Goal: Communication & Community: Answer question/provide support

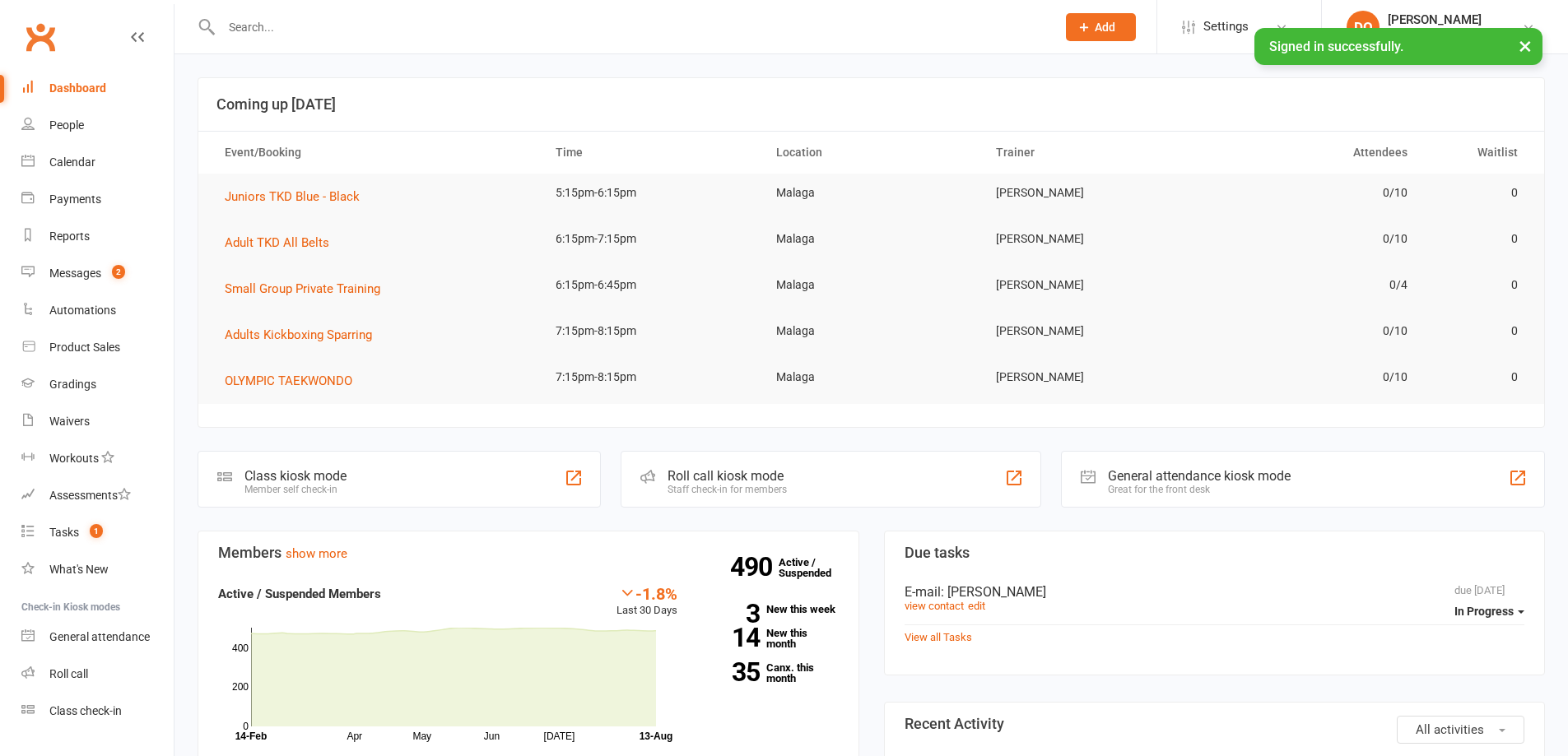
click at [502, 26] on input "text" at bounding box center [631, 27] width 828 height 23
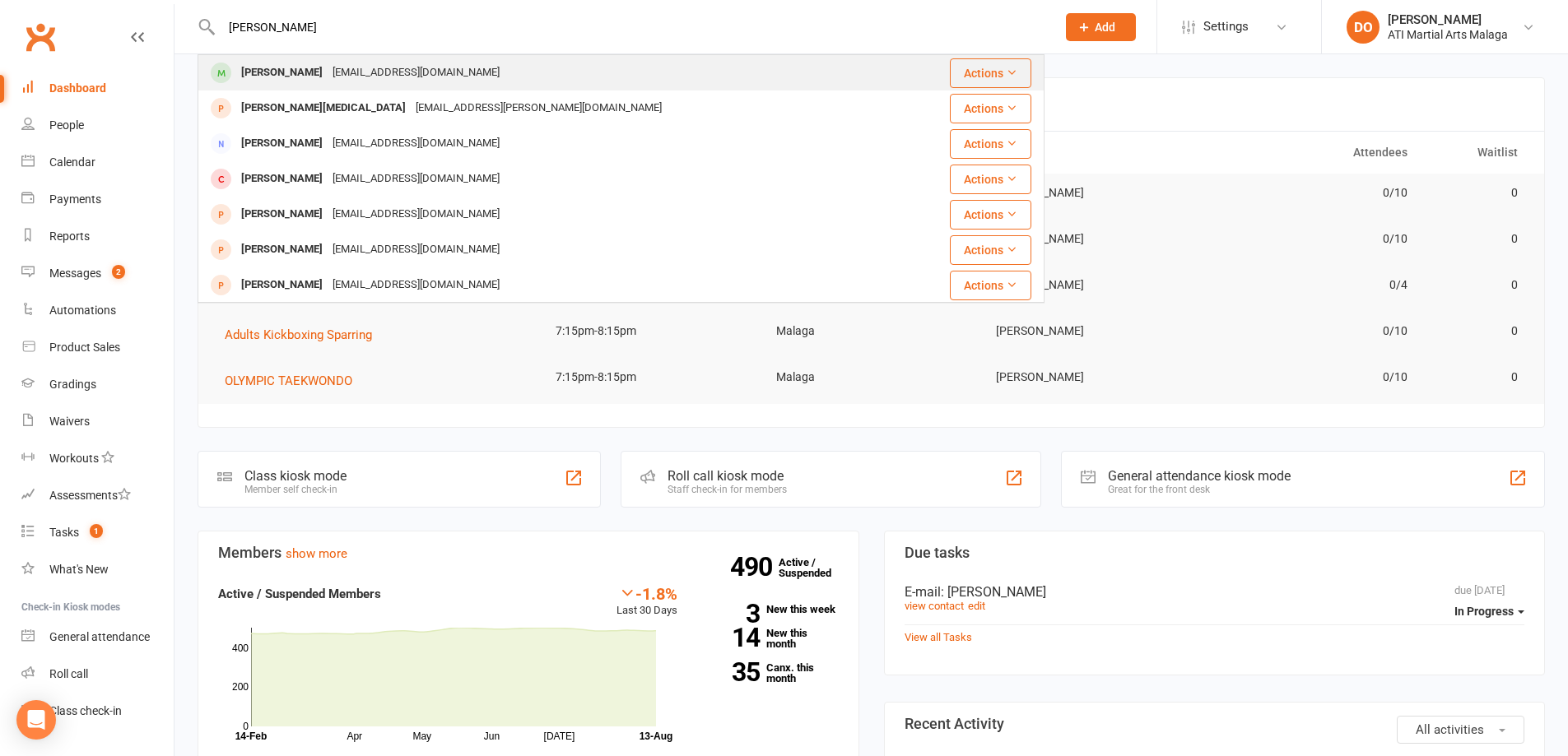
type input "[PERSON_NAME]"
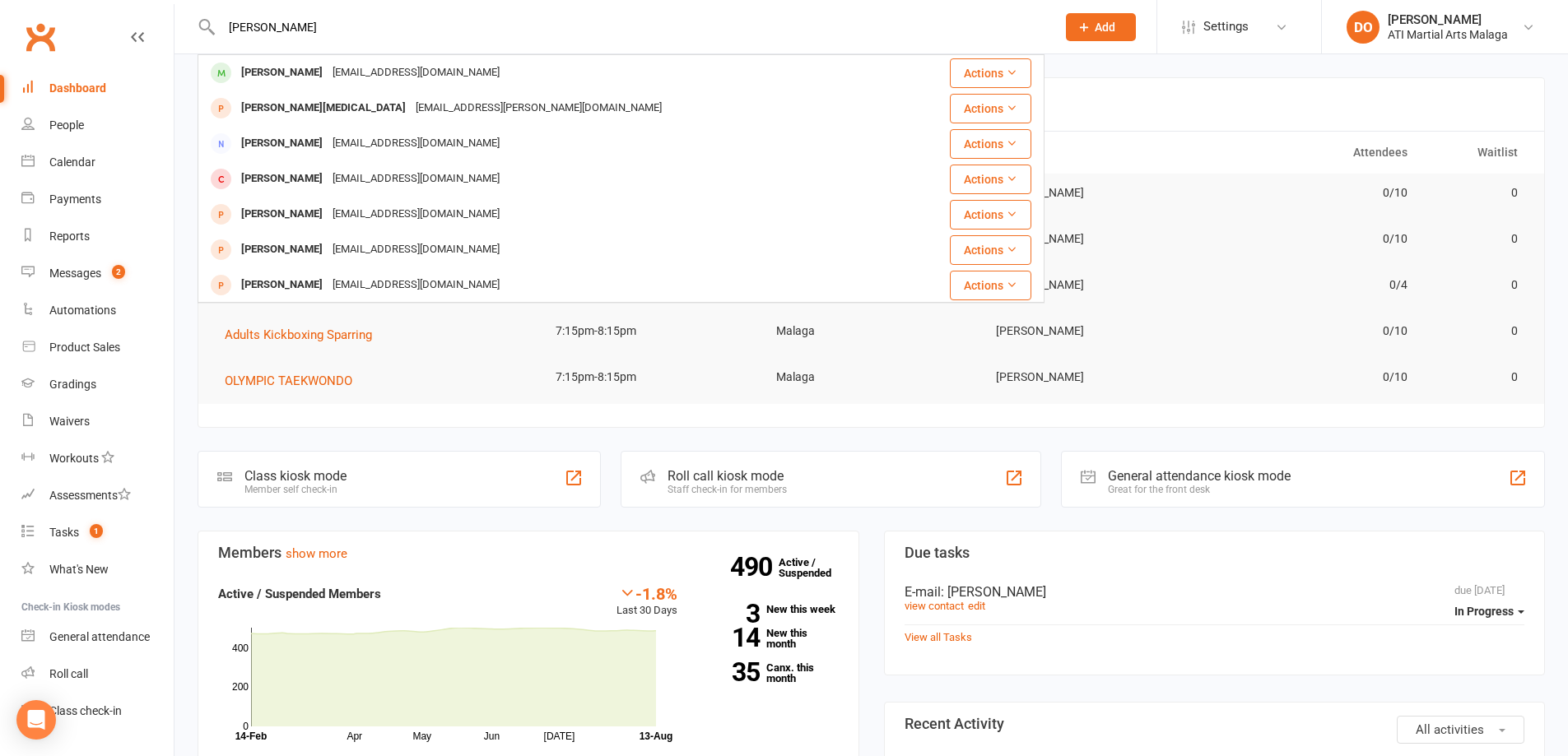
click at [379, 72] on div "[EMAIL_ADDRESS][DOMAIN_NAME]" at bounding box center [416, 73] width 177 height 24
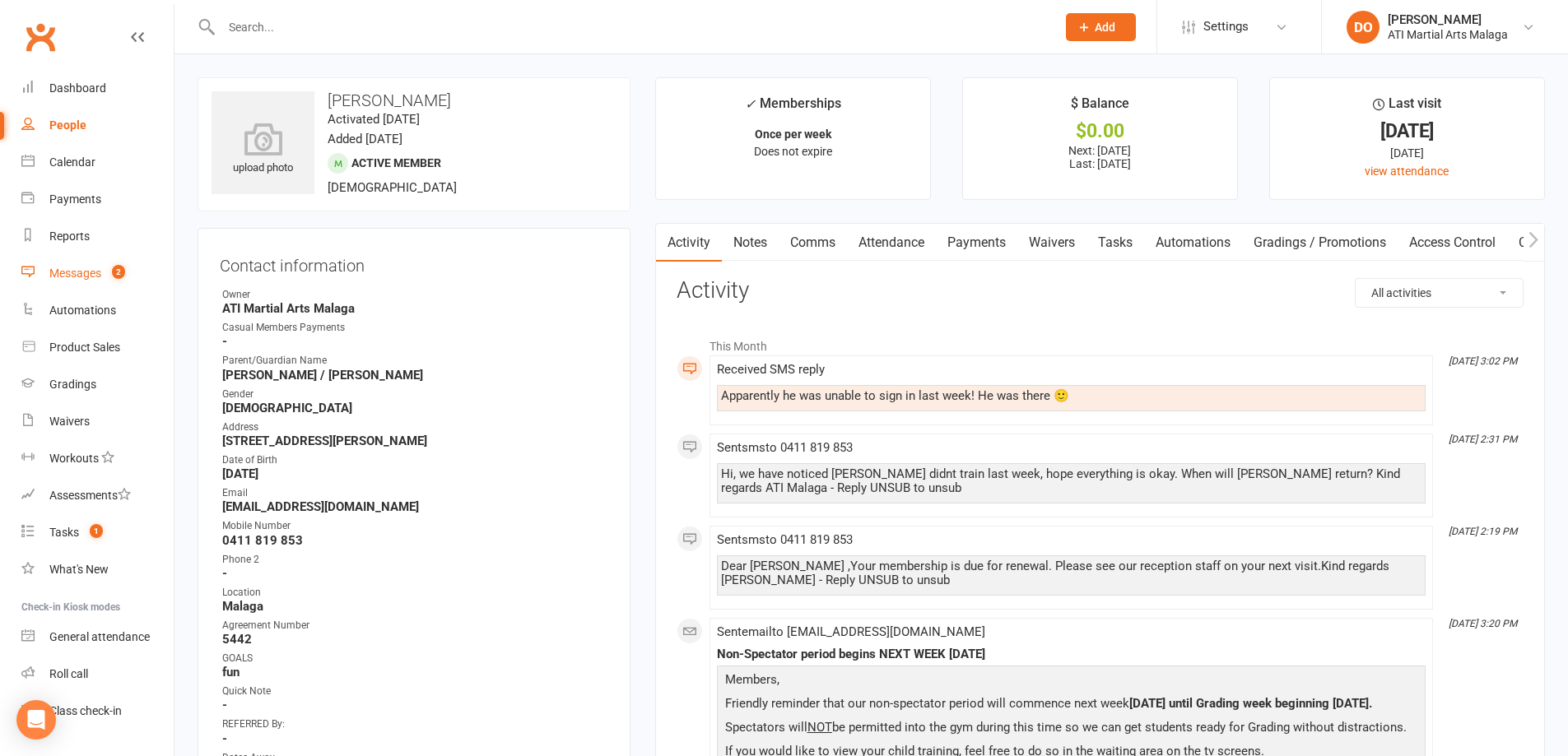
click at [73, 279] on div "Messages" at bounding box center [75, 273] width 52 height 13
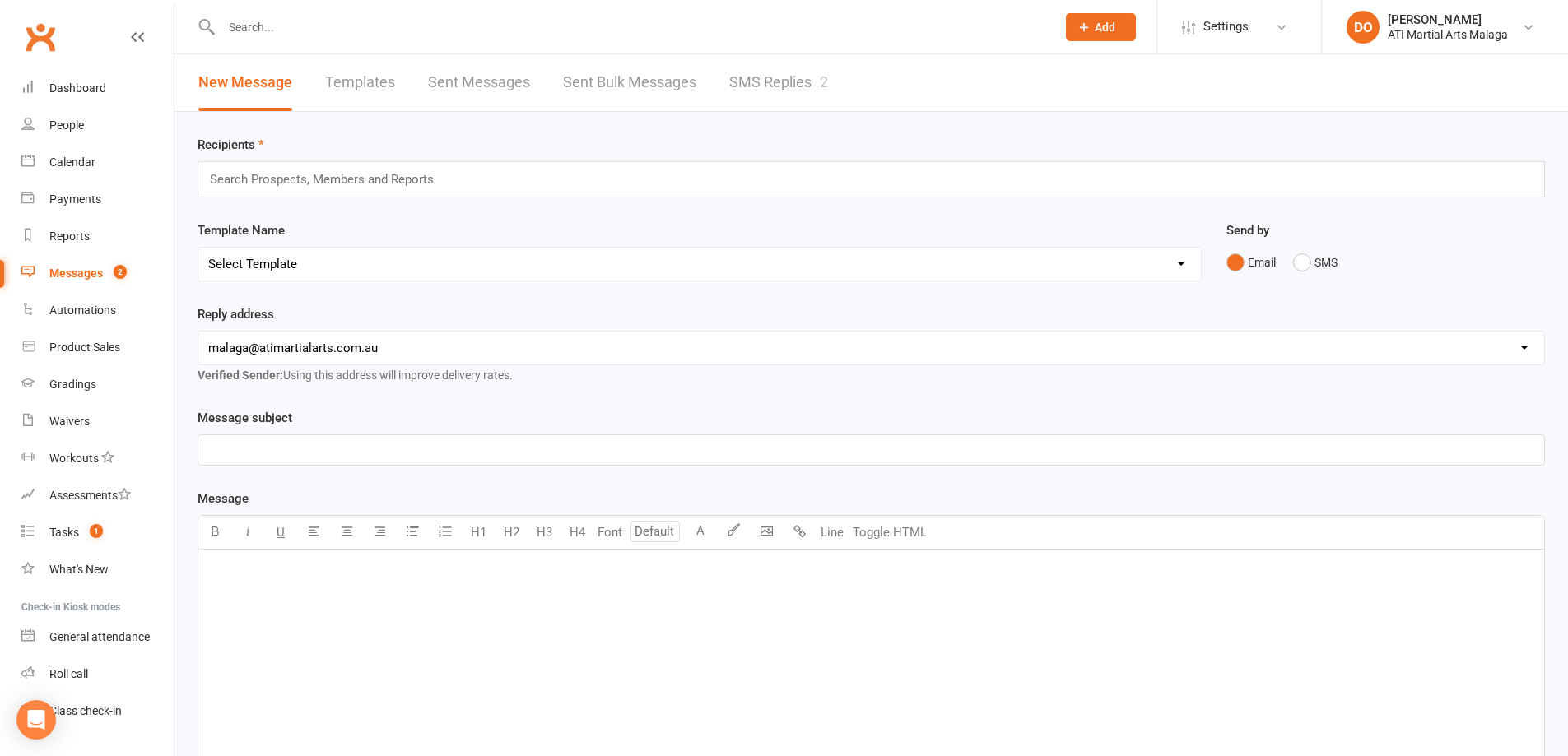
click at [97, 275] on div "Messages" at bounding box center [76, 273] width 54 height 13
click at [811, 80] on link "SMS Replies 2" at bounding box center [778, 83] width 98 height 57
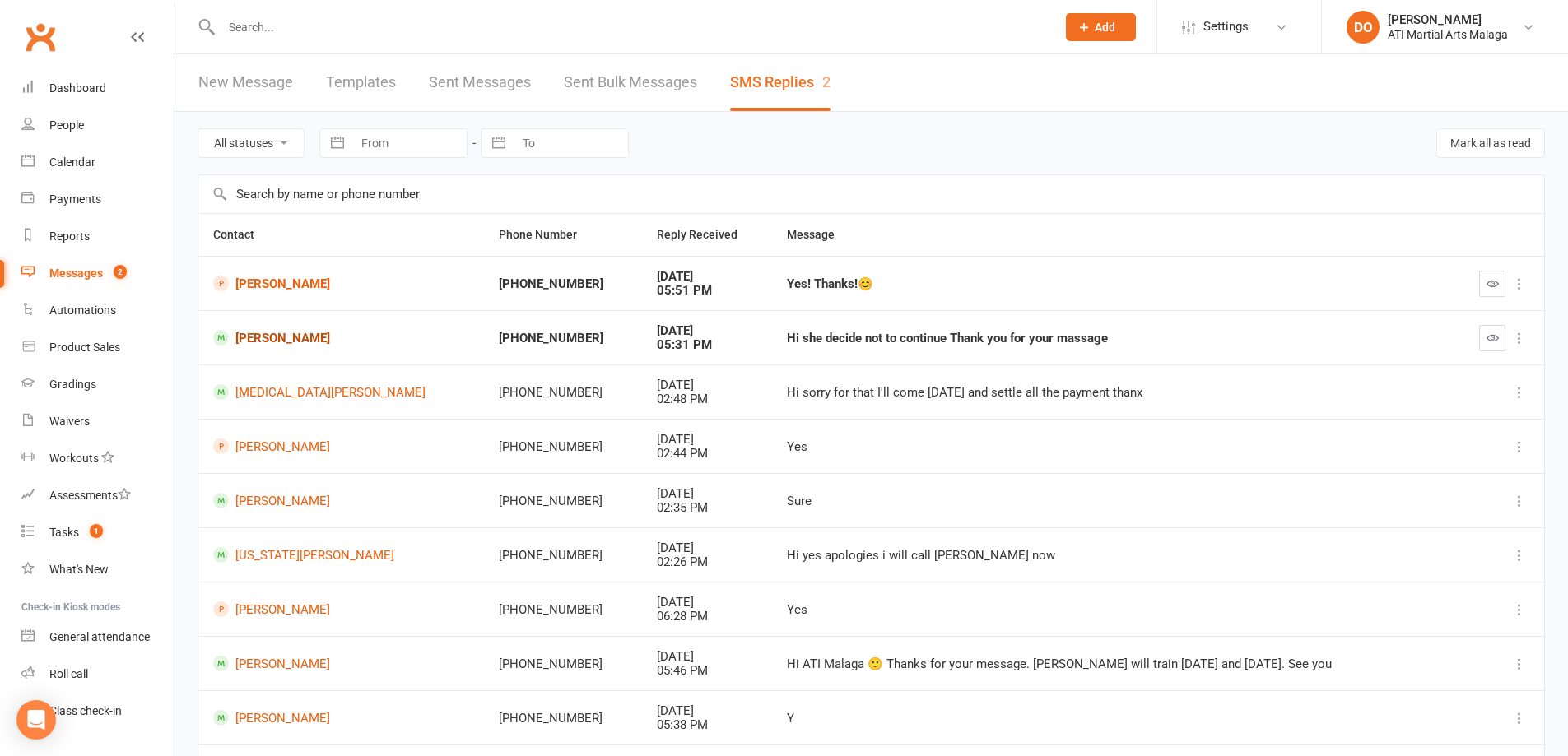
click at [284, 339] on link "[PERSON_NAME]" at bounding box center [341, 337] width 256 height 16
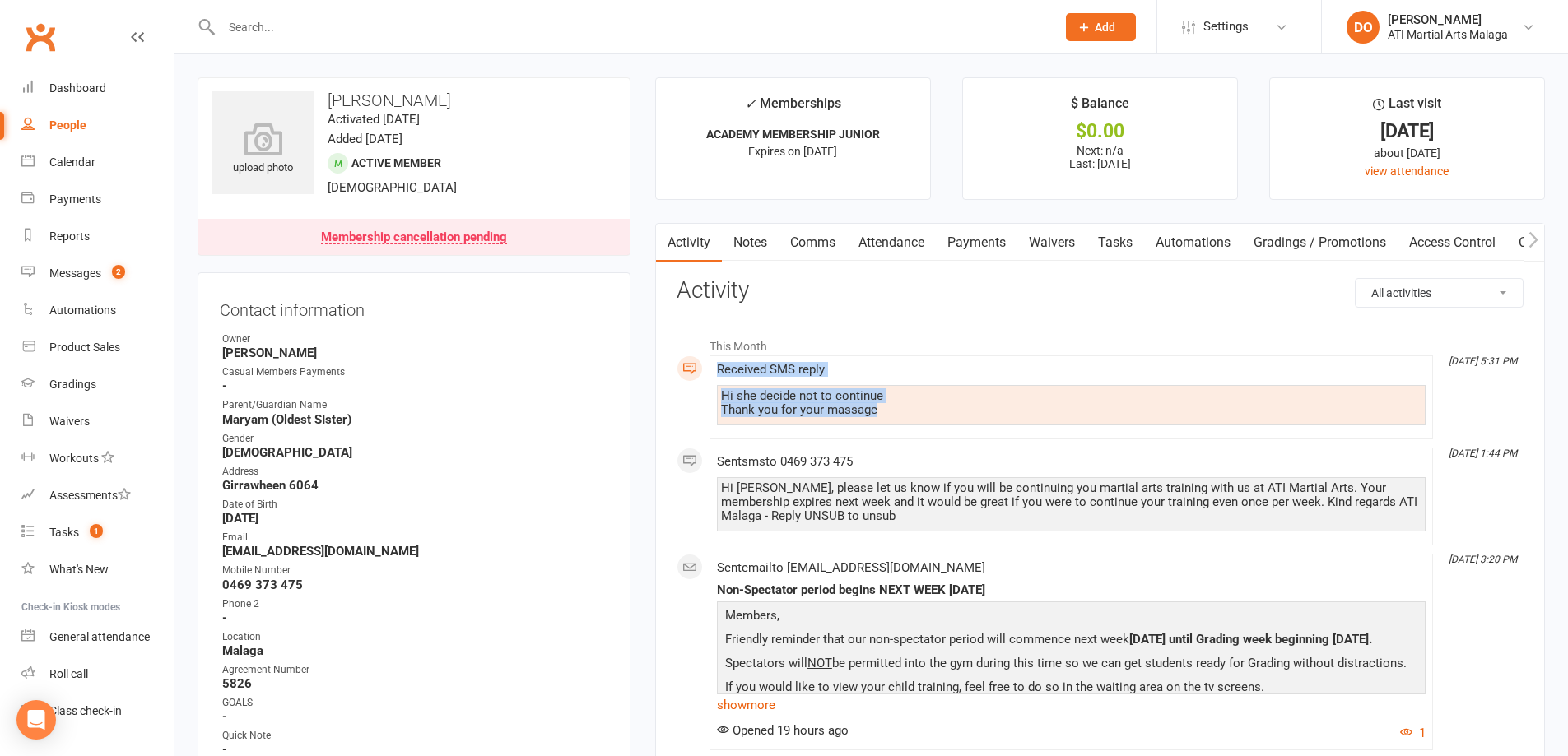
drag, startPoint x: 895, startPoint y: 422, endPoint x: 699, endPoint y: 361, distance: 205.3
click at [709, 361] on li "[DATE] 5:31 PM Received SMS reply Hi she decide not to continue Thank you for y…" at bounding box center [1070, 397] width 723 height 84
copy div "Received SMS reply Hi she decide not to continue Thank you for your massage"
click at [752, 237] on link "Notes" at bounding box center [750, 243] width 57 height 38
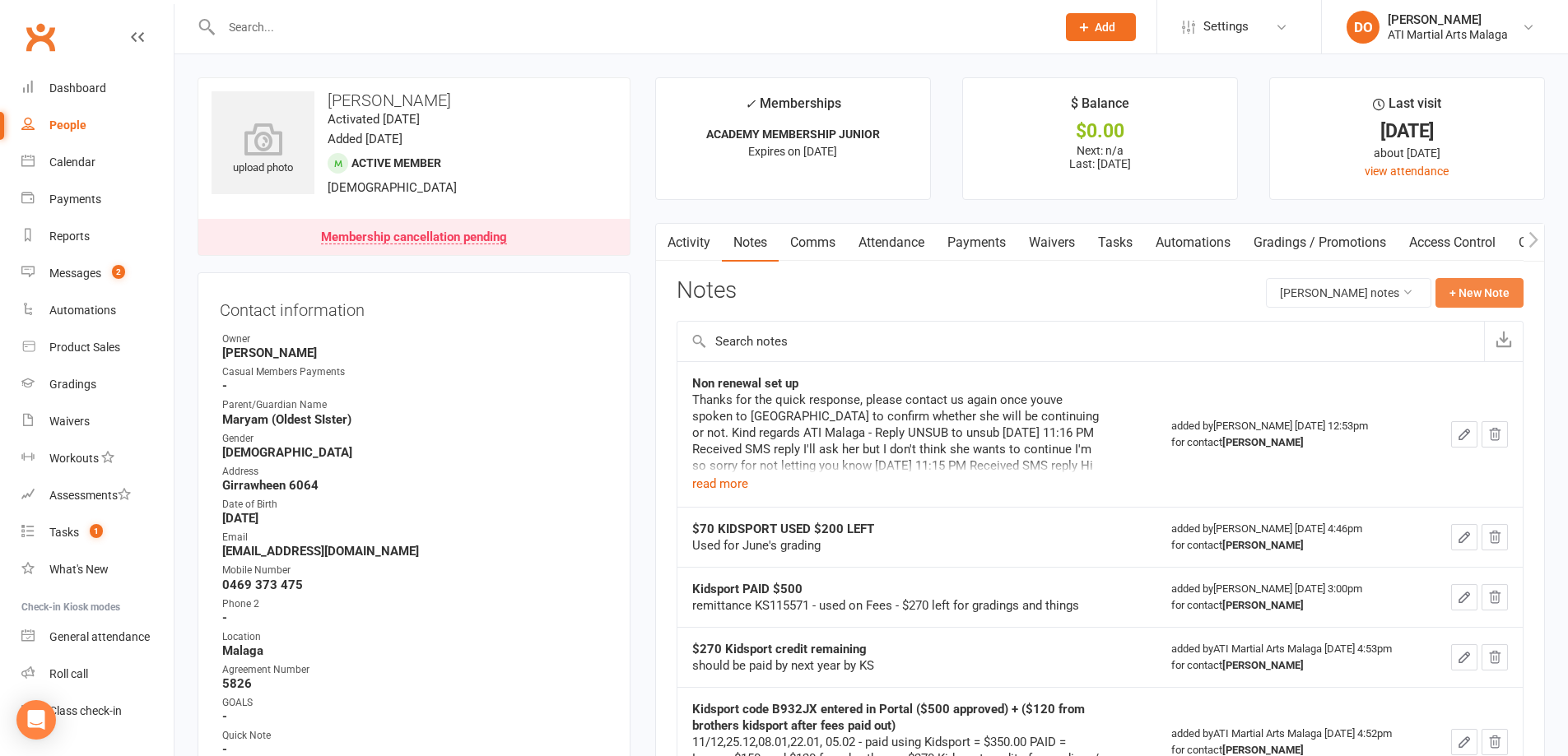
click at [1503, 292] on button "+ New Note" at bounding box center [1479, 293] width 88 height 30
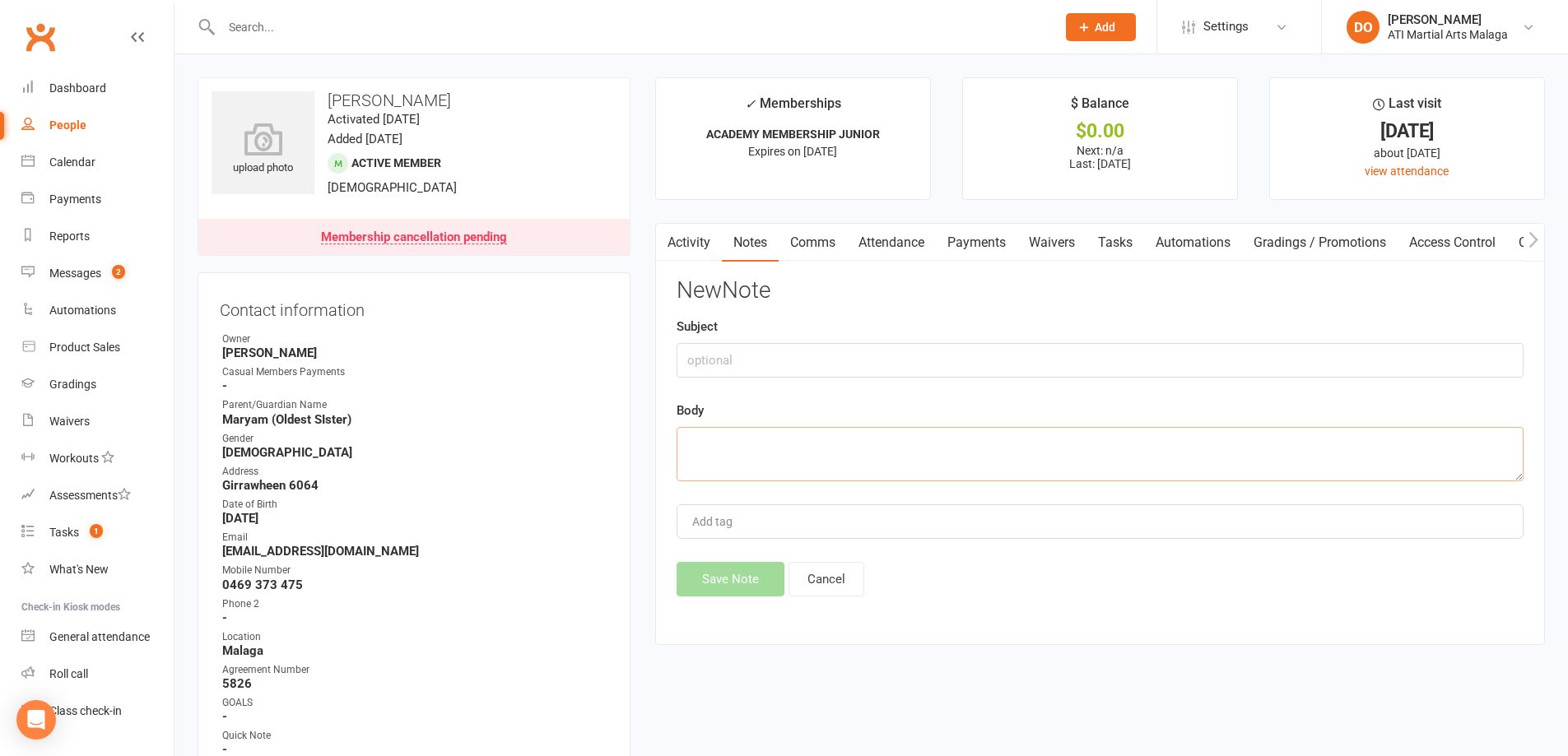
click at [896, 461] on textarea at bounding box center [1099, 454] width 847 height 55
paste textarea "Received SMS reply Hi she decide not to continue Thank you for your massage"
type textarea "Received SMS reply Hi she decide not to continue Thank you for your massage"
click at [801, 354] on input "text" at bounding box center [1099, 360] width 847 height 35
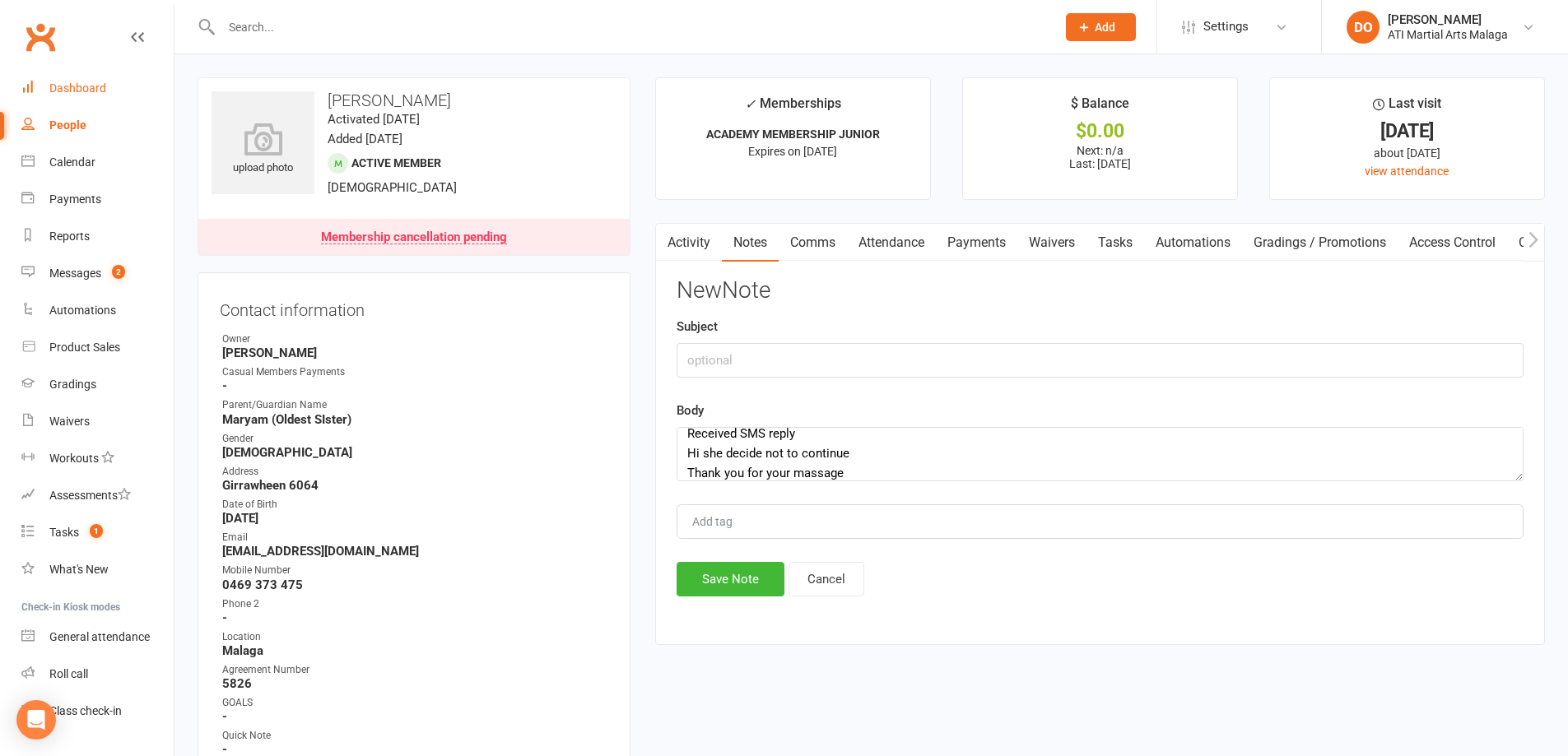
click at [83, 83] on div "Dashboard" at bounding box center [78, 88] width 57 height 13
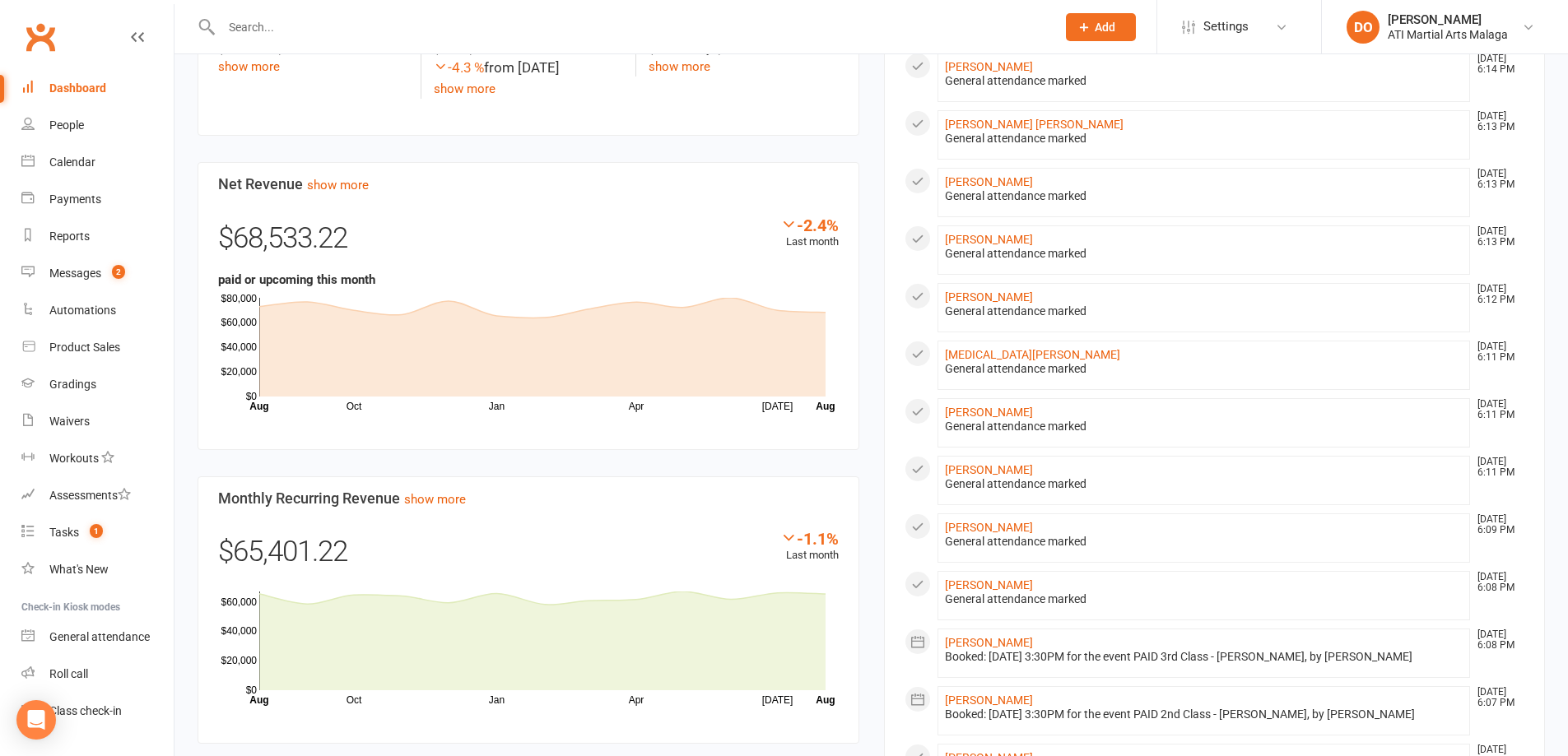
scroll to position [823, 0]
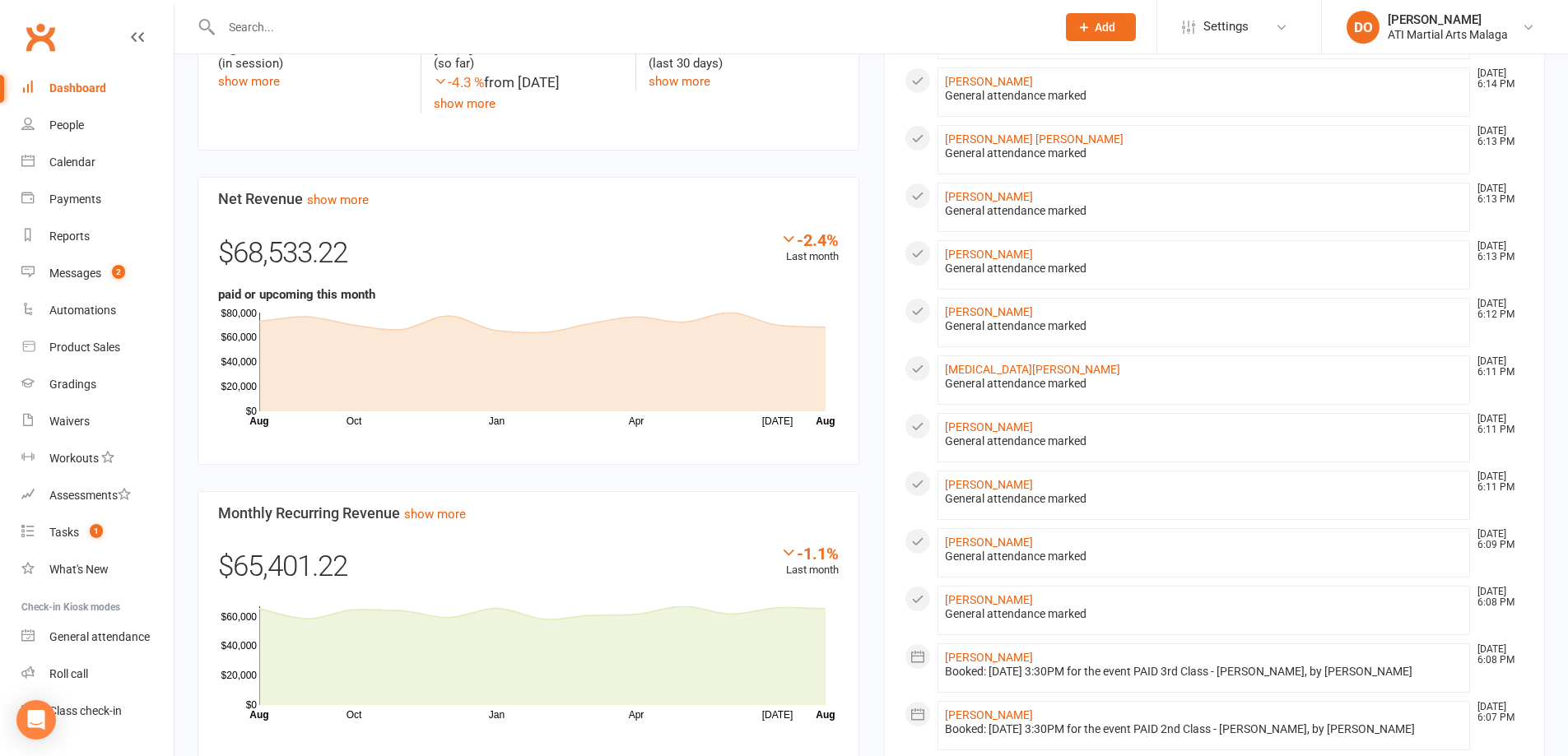
click at [473, 29] on input "text" at bounding box center [631, 27] width 828 height 23
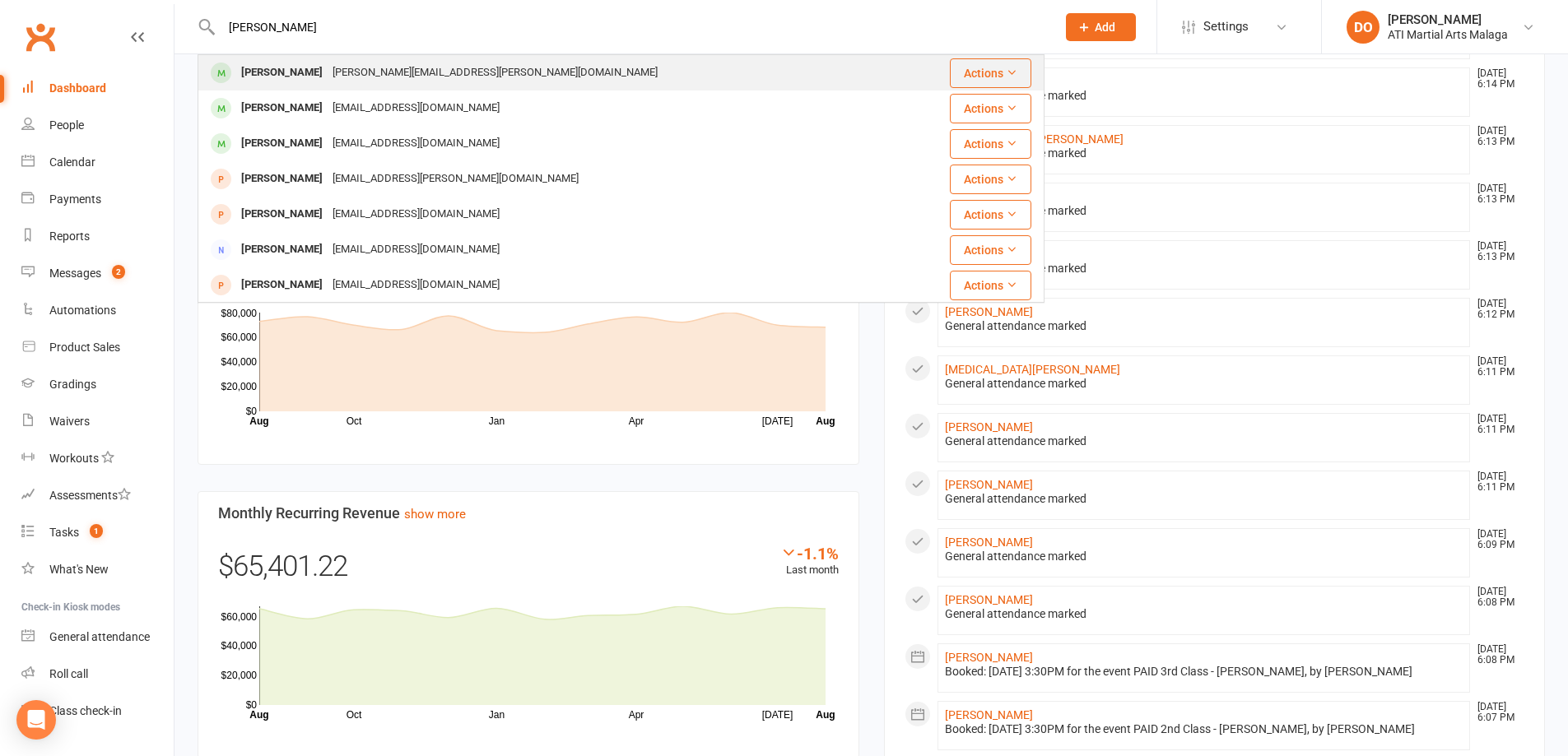
type input "[PERSON_NAME]"
click at [415, 67] on div "[PERSON_NAME][EMAIL_ADDRESS][PERSON_NAME][DOMAIN_NAME]" at bounding box center [494, 73] width 335 height 24
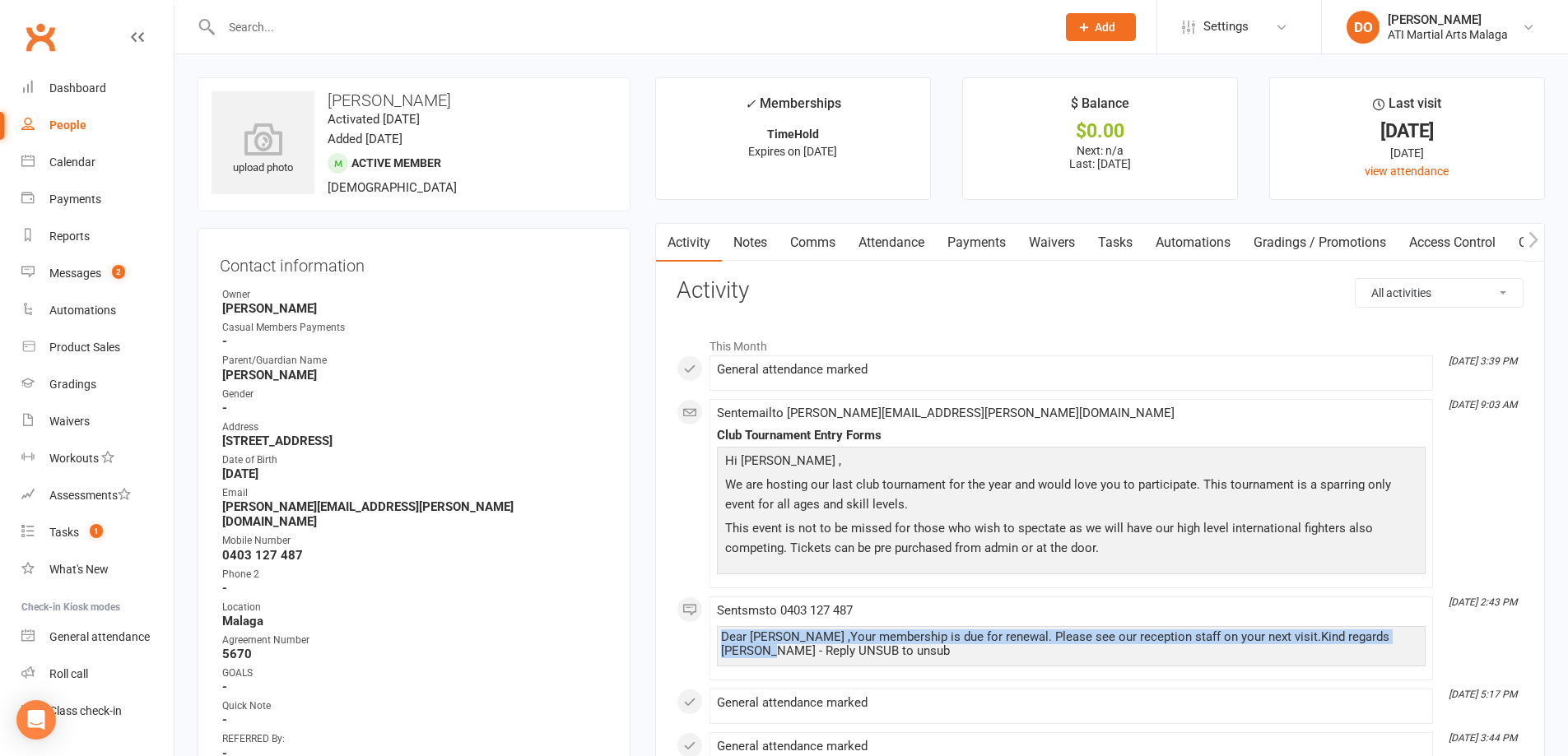
drag, startPoint x: 763, startPoint y: 655, endPoint x: 705, endPoint y: 640, distance: 59.9
click at [705, 640] on div "This Month [DATE] 3:39 PM General attendance marked [DATE] 9:03 AM Sent email t…" at bounding box center [1099, 548] width 847 height 439
copy div "Dear [PERSON_NAME] ,Your membership is due for renewal. Please see our receptio…"
click at [813, 239] on link "Comms" at bounding box center [813, 243] width 69 height 38
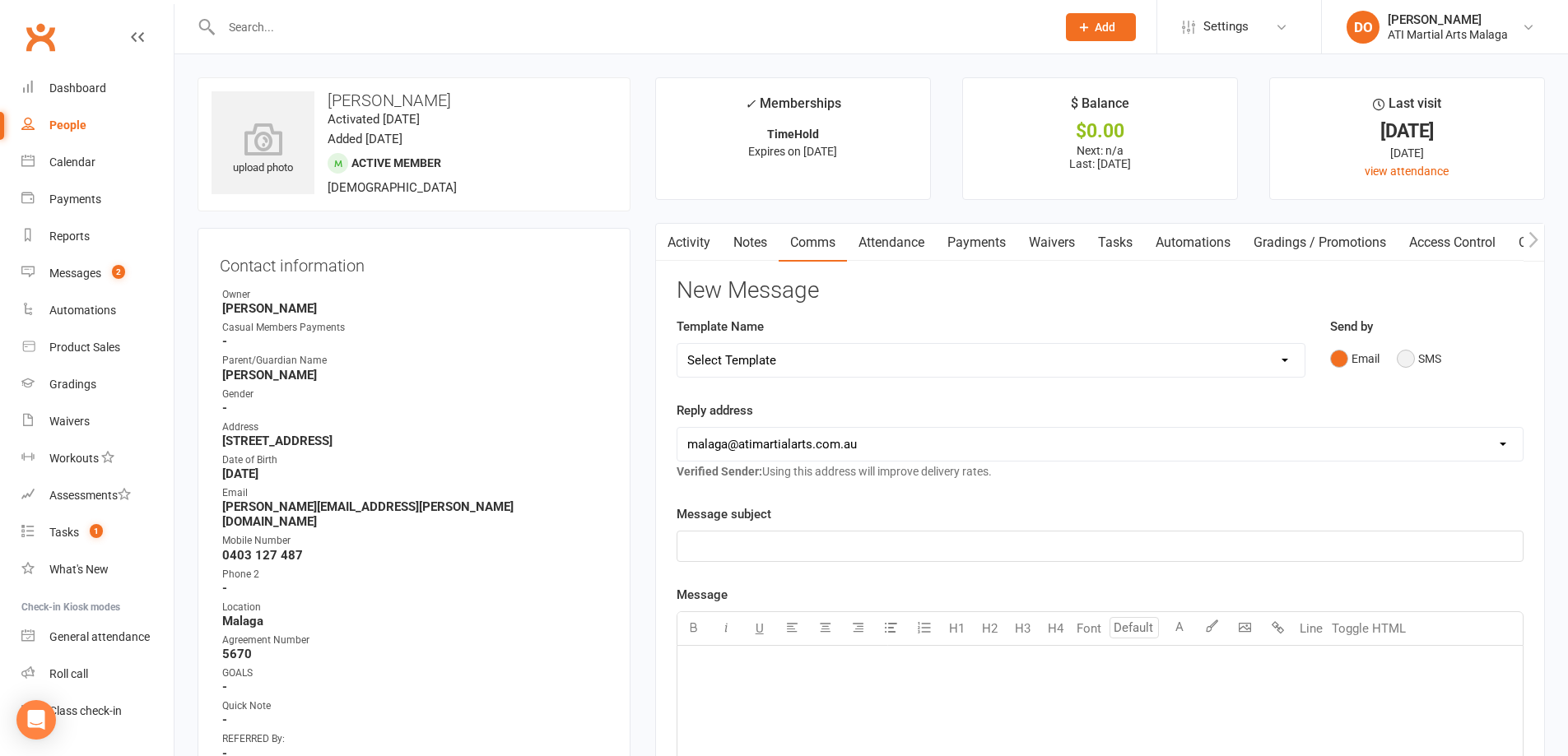
click at [1410, 357] on button "SMS" at bounding box center [1419, 359] width 45 height 31
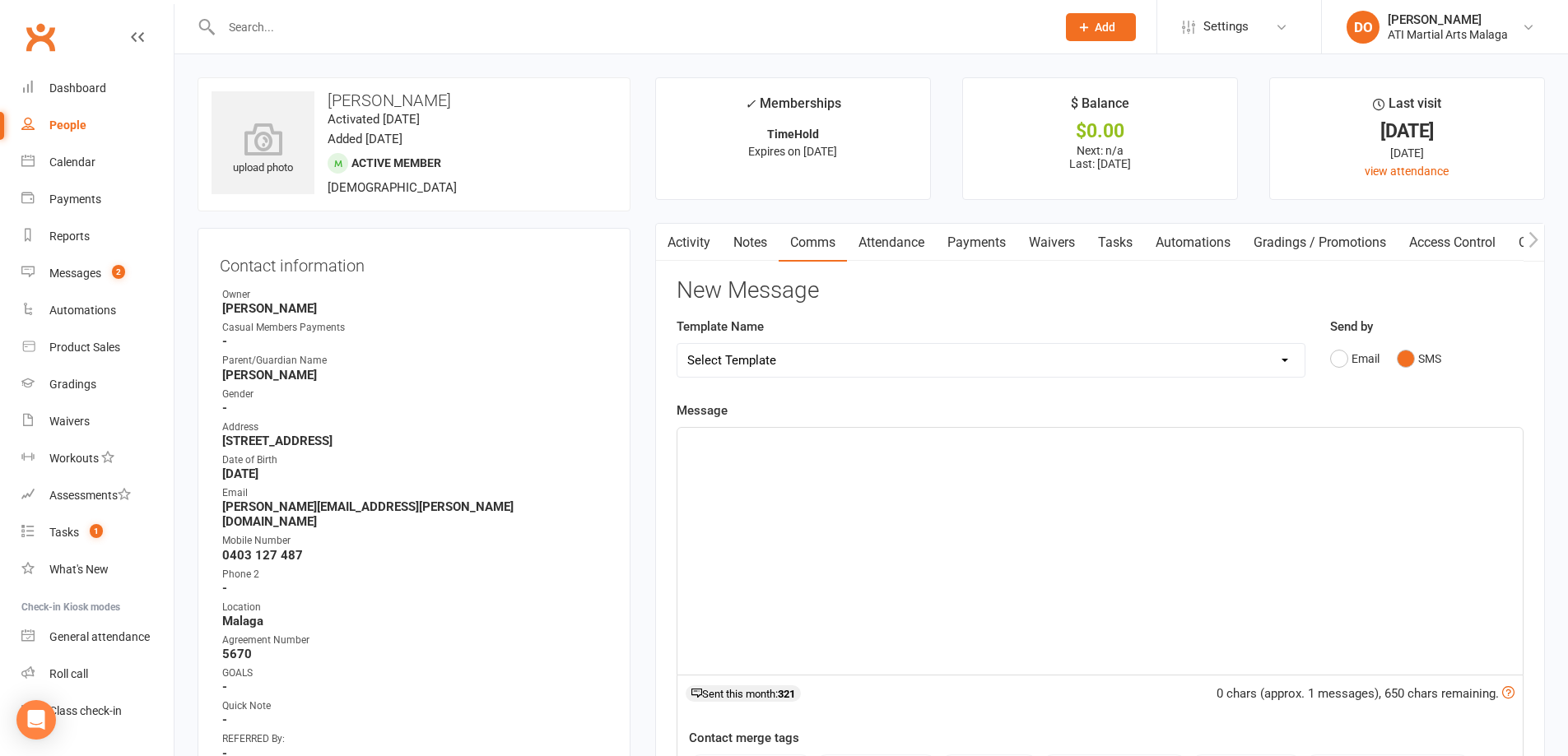
click at [1013, 526] on div "﻿" at bounding box center [1099, 551] width 846 height 247
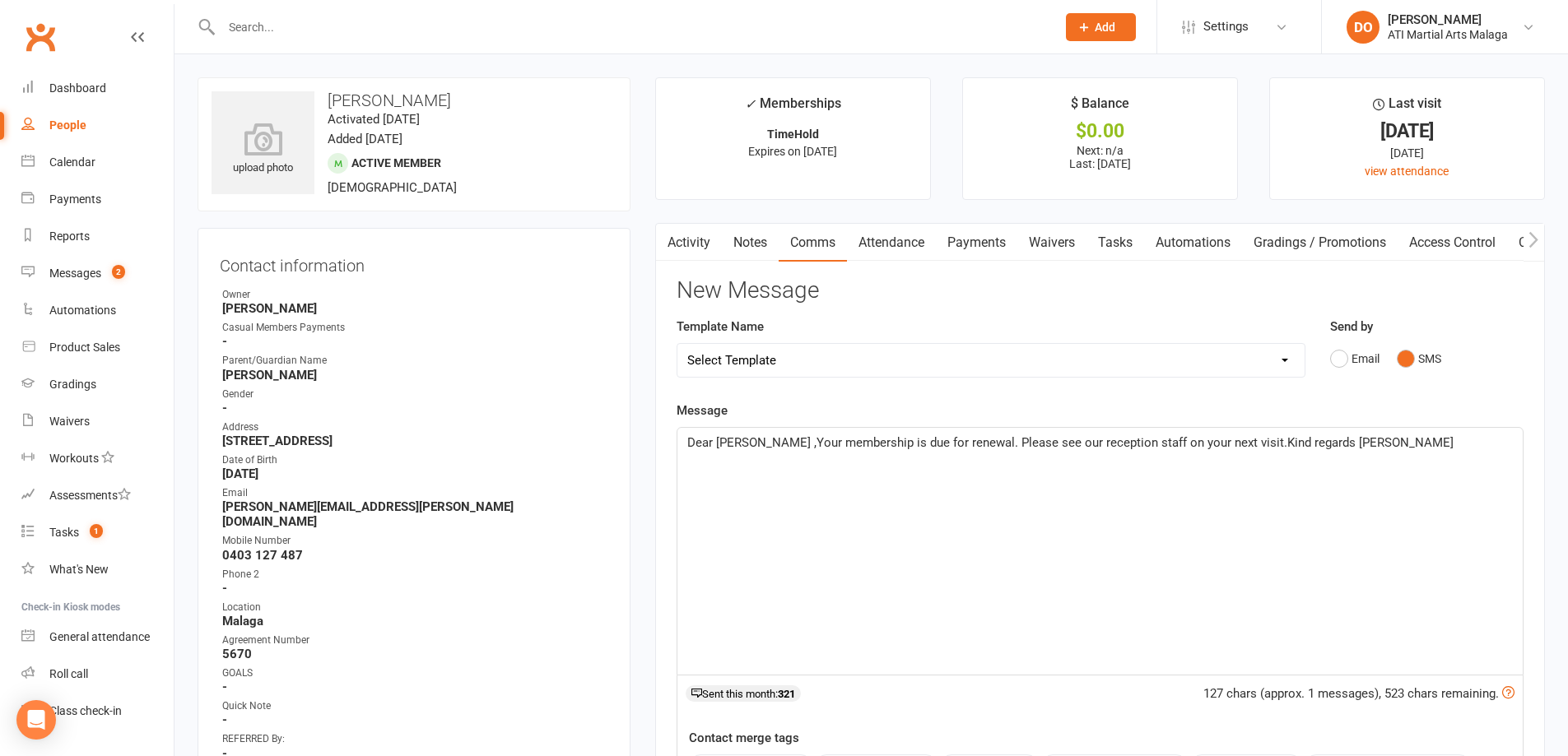
click at [1075, 517] on div "Dear [PERSON_NAME] ,Your membership is due for renewal. Please see our receptio…" at bounding box center [1099, 551] width 846 height 247
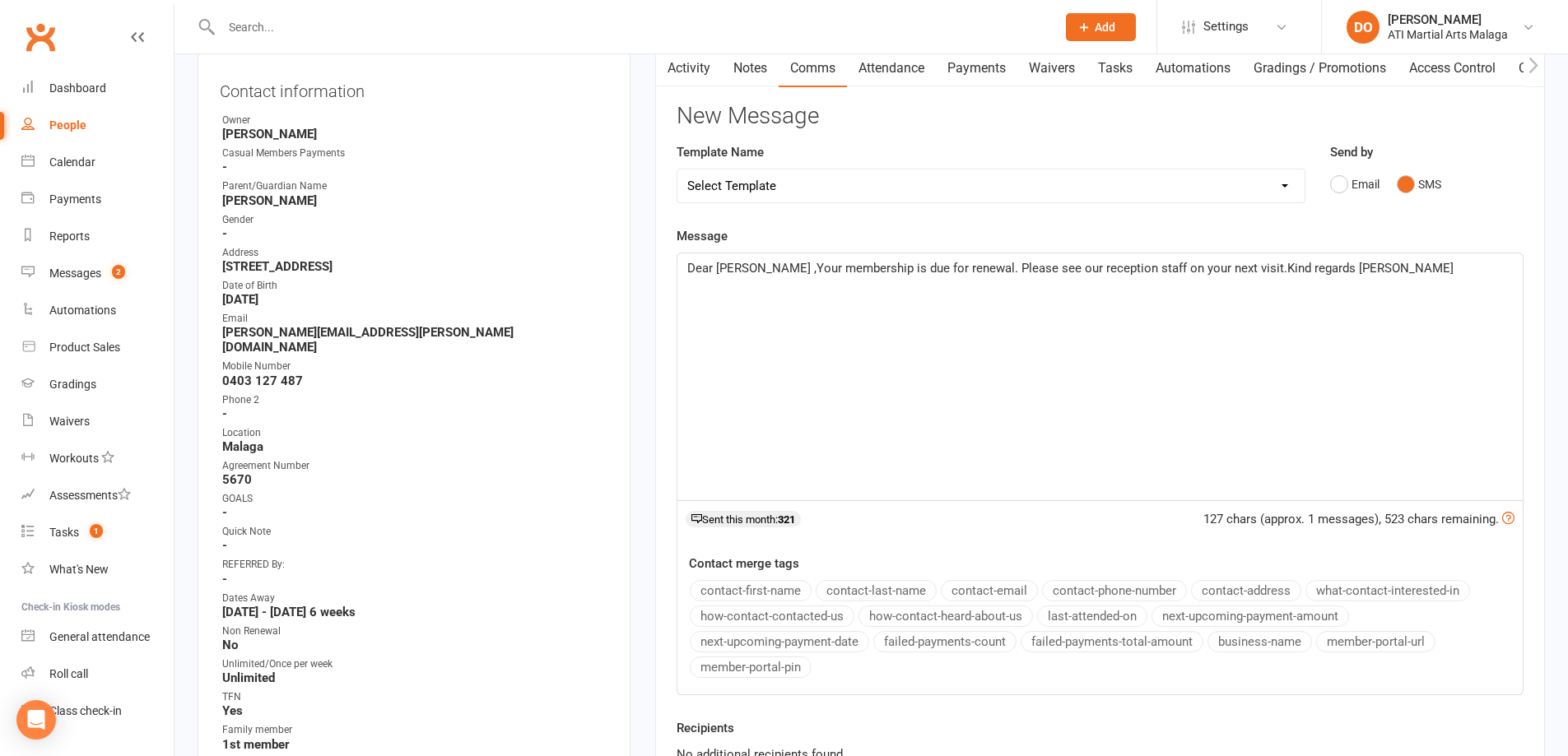
scroll to position [329, 0]
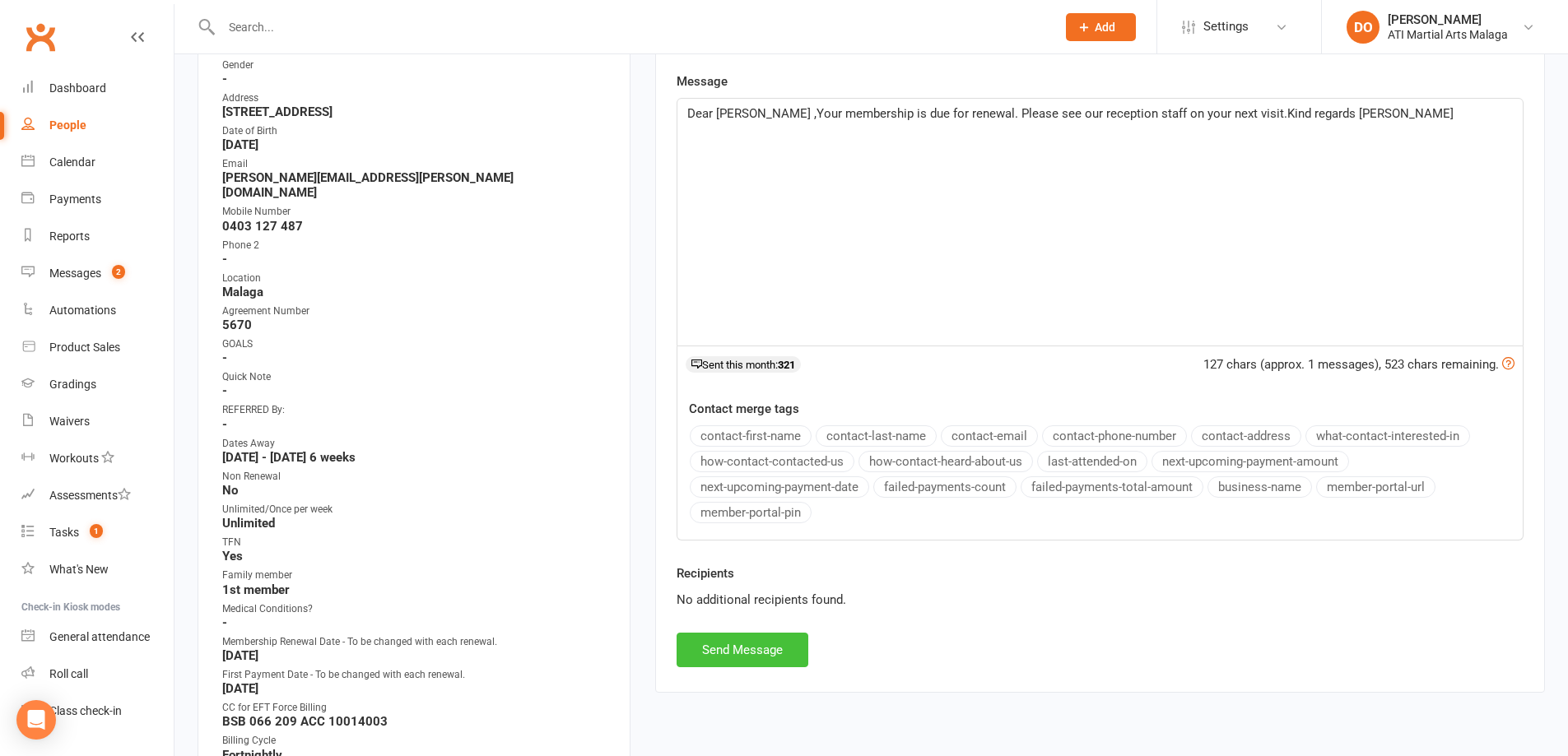
click at [768, 648] on button "Send Message" at bounding box center [741, 650] width 131 height 35
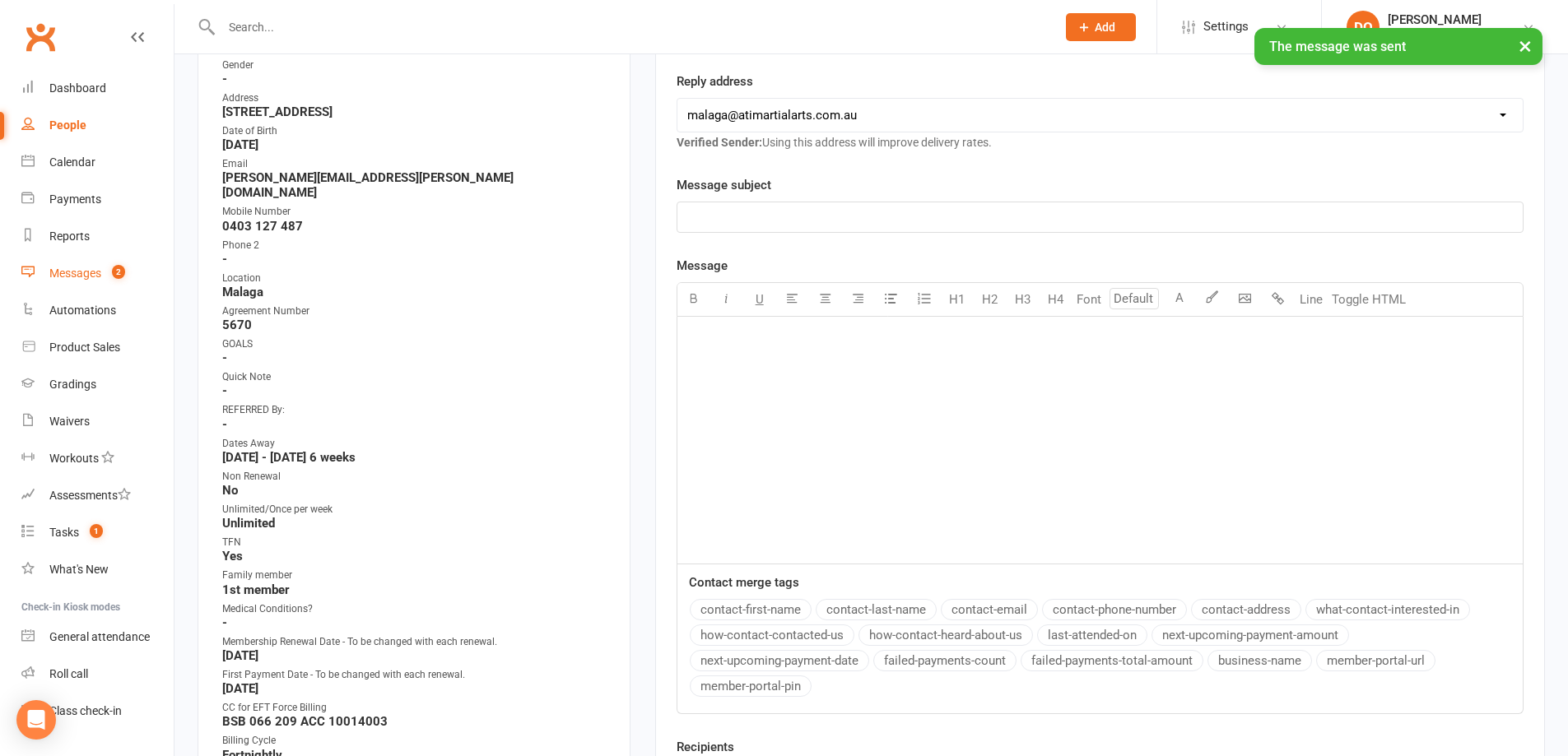
click at [74, 278] on div "Messages" at bounding box center [75, 273] width 52 height 13
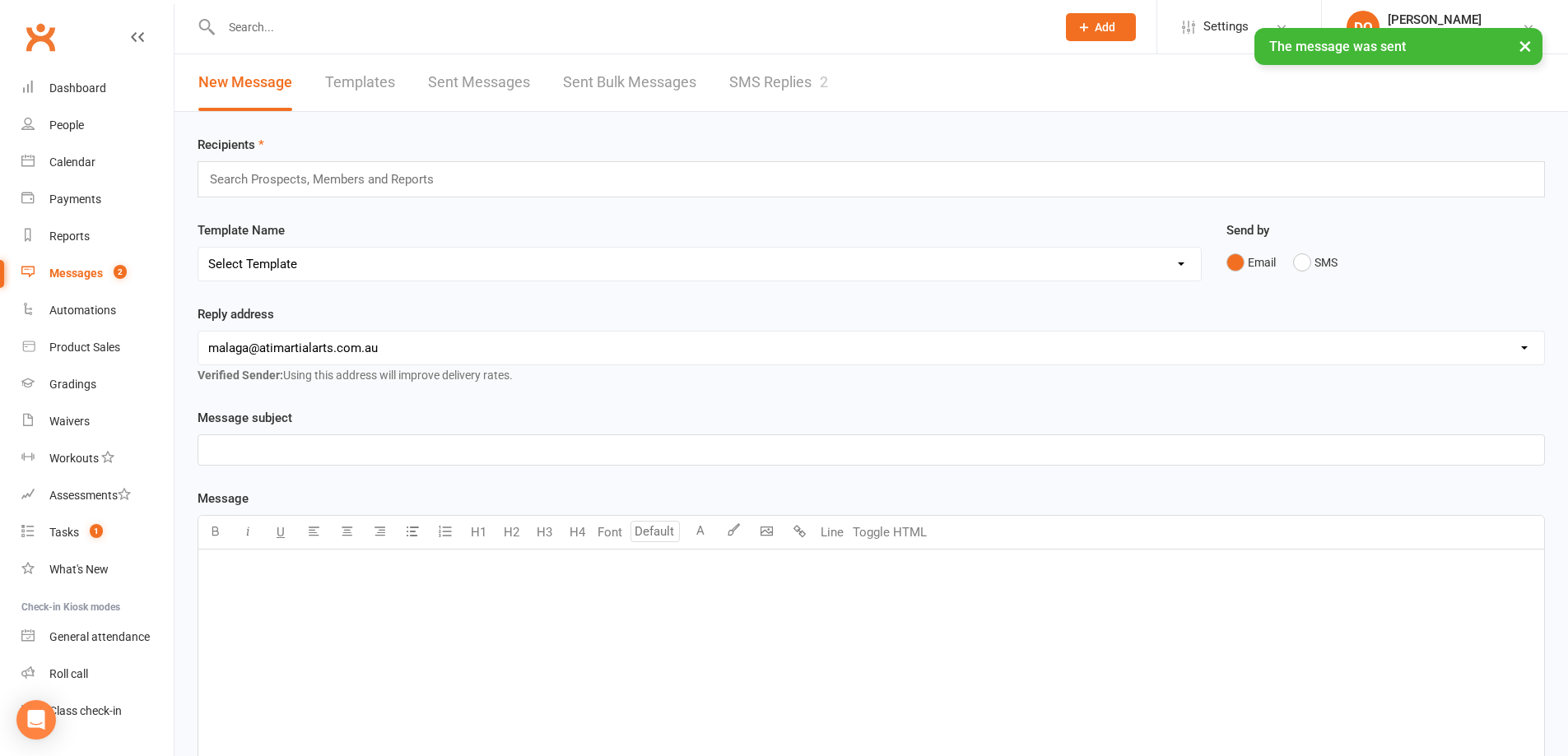
click at [774, 76] on link "SMS Replies 2" at bounding box center [778, 83] width 98 height 57
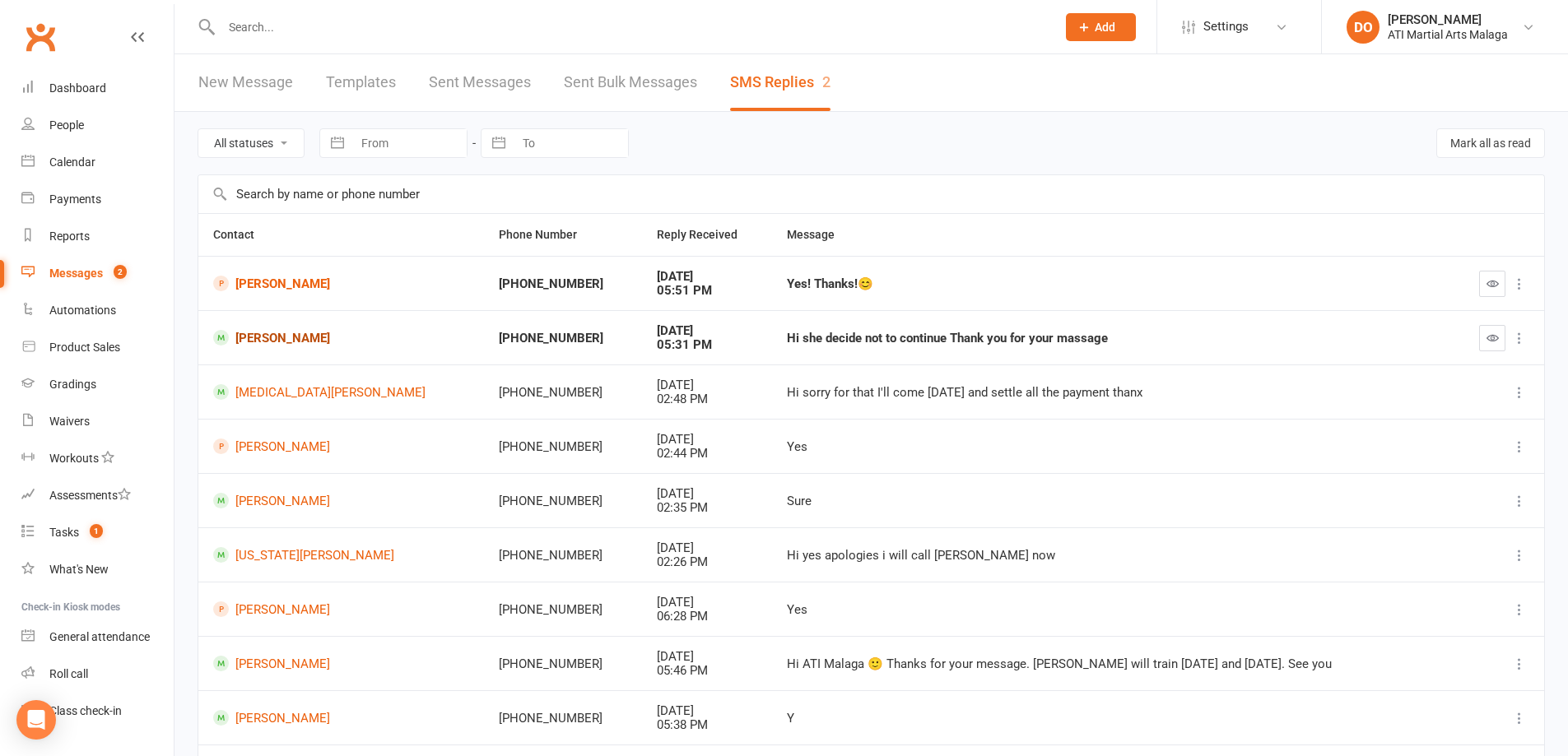
click at [285, 345] on link "[PERSON_NAME]" at bounding box center [341, 337] width 256 height 16
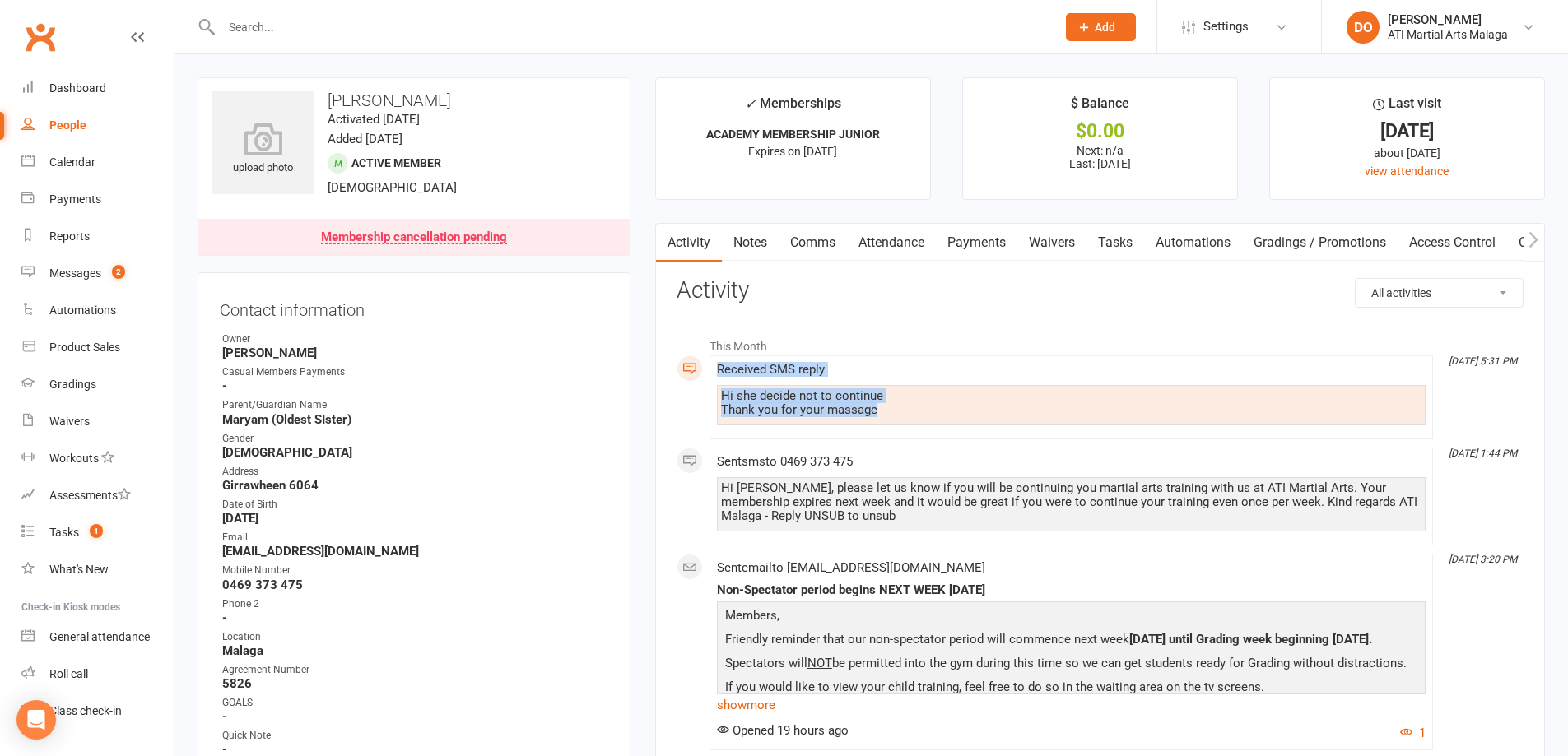
drag, startPoint x: 901, startPoint y: 407, endPoint x: 709, endPoint y: 367, distance: 196.1
click at [709, 367] on li "[DATE] 5:31 PM Received SMS reply Hi she decide not to continue Thank you for y…" at bounding box center [1070, 397] width 723 height 84
copy div "Received SMS reply Hi she decide not to continue Thank you for your massage"
click at [755, 235] on link "Notes" at bounding box center [750, 243] width 57 height 38
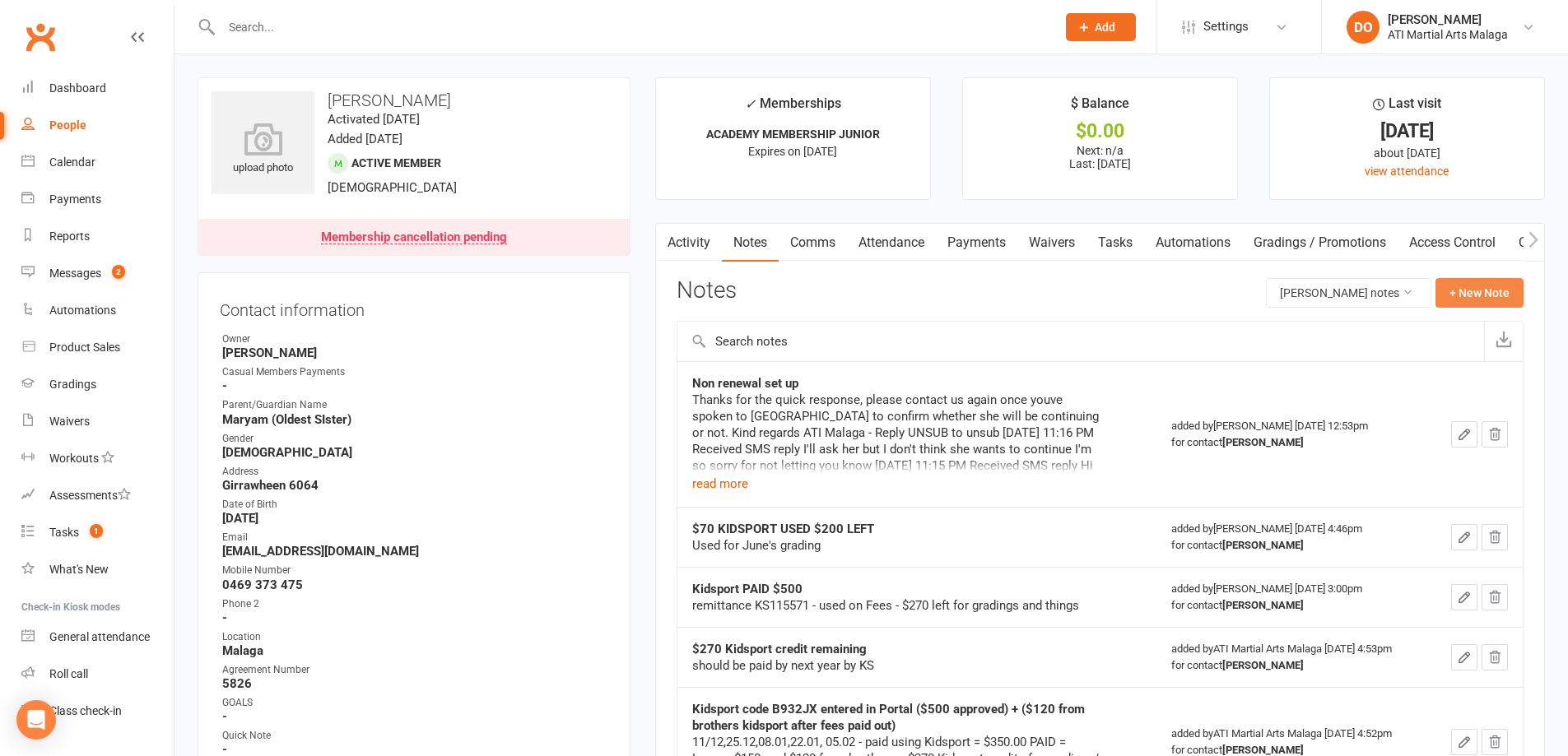
click at [1494, 288] on button "+ New Note" at bounding box center [1479, 293] width 88 height 30
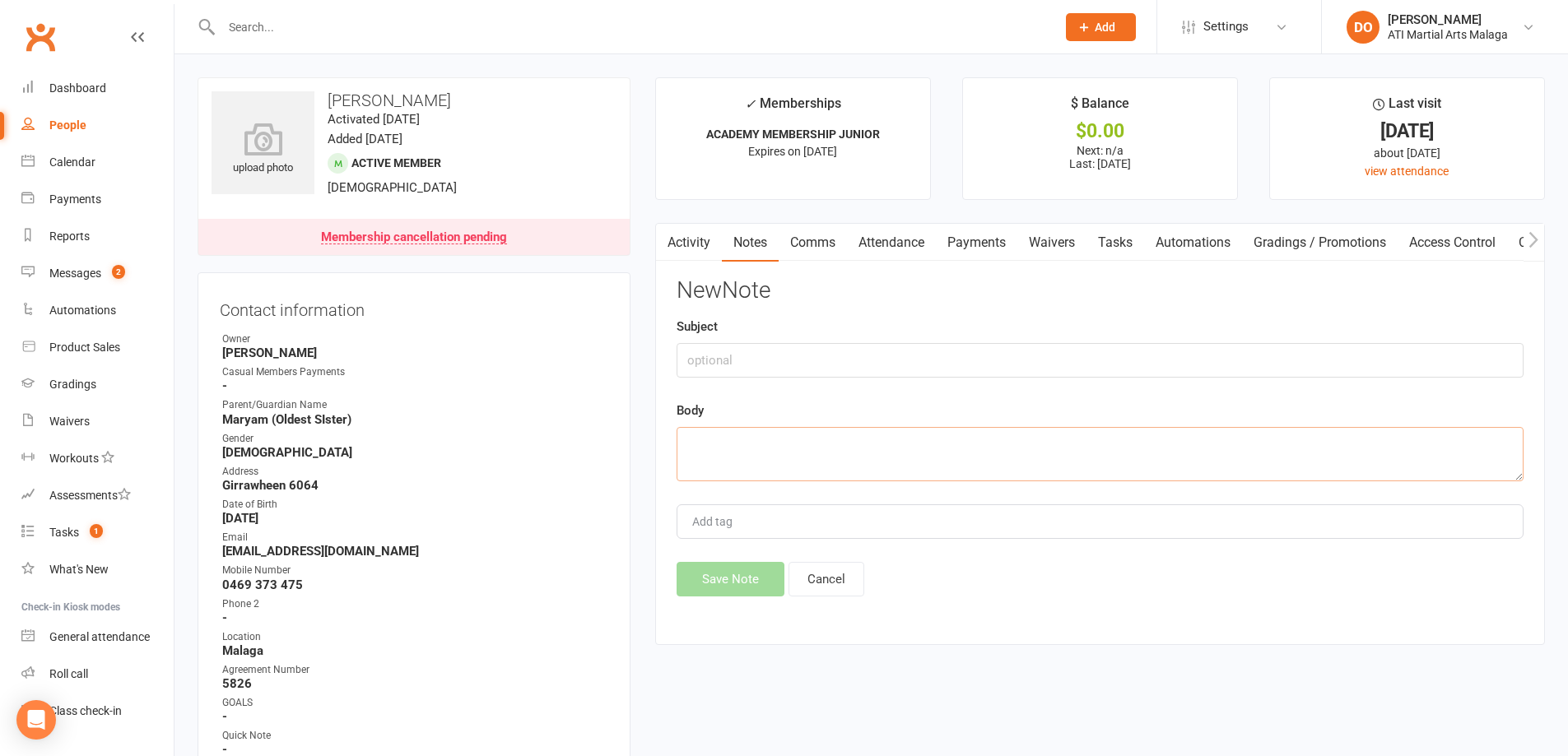
click at [898, 443] on textarea at bounding box center [1099, 454] width 847 height 55
paste textarea "Received SMS reply Hi she decide not to continue Thank you for your massage"
type textarea "Received SMS reply Hi she decide not to continue Thank you for your massage"
click at [812, 336] on div "Subject" at bounding box center [1099, 347] width 847 height 61
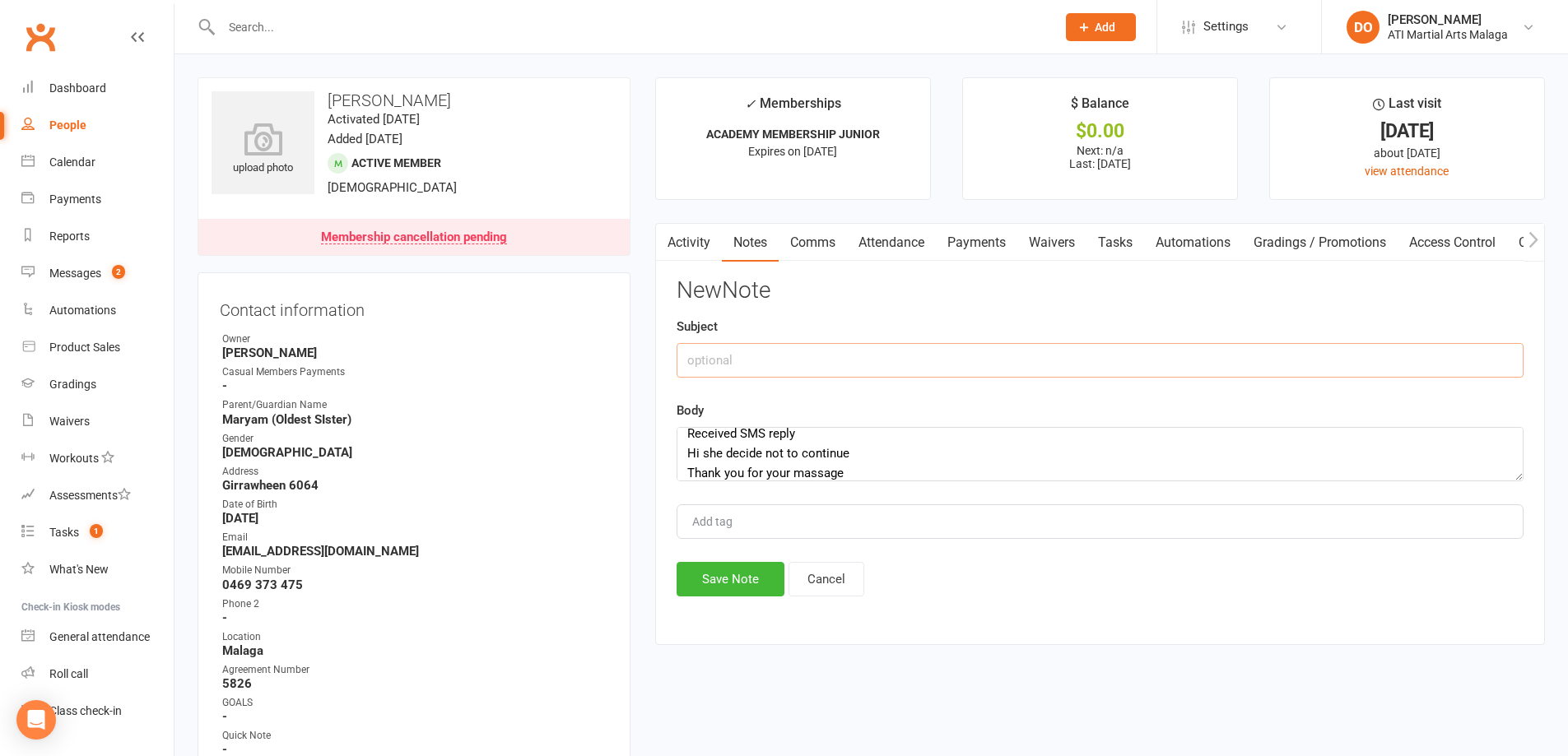
click at [814, 345] on input "text" at bounding box center [1099, 360] width 847 height 35
type input "not renewing"
click at [714, 576] on button "Save Note" at bounding box center [730, 579] width 107 height 35
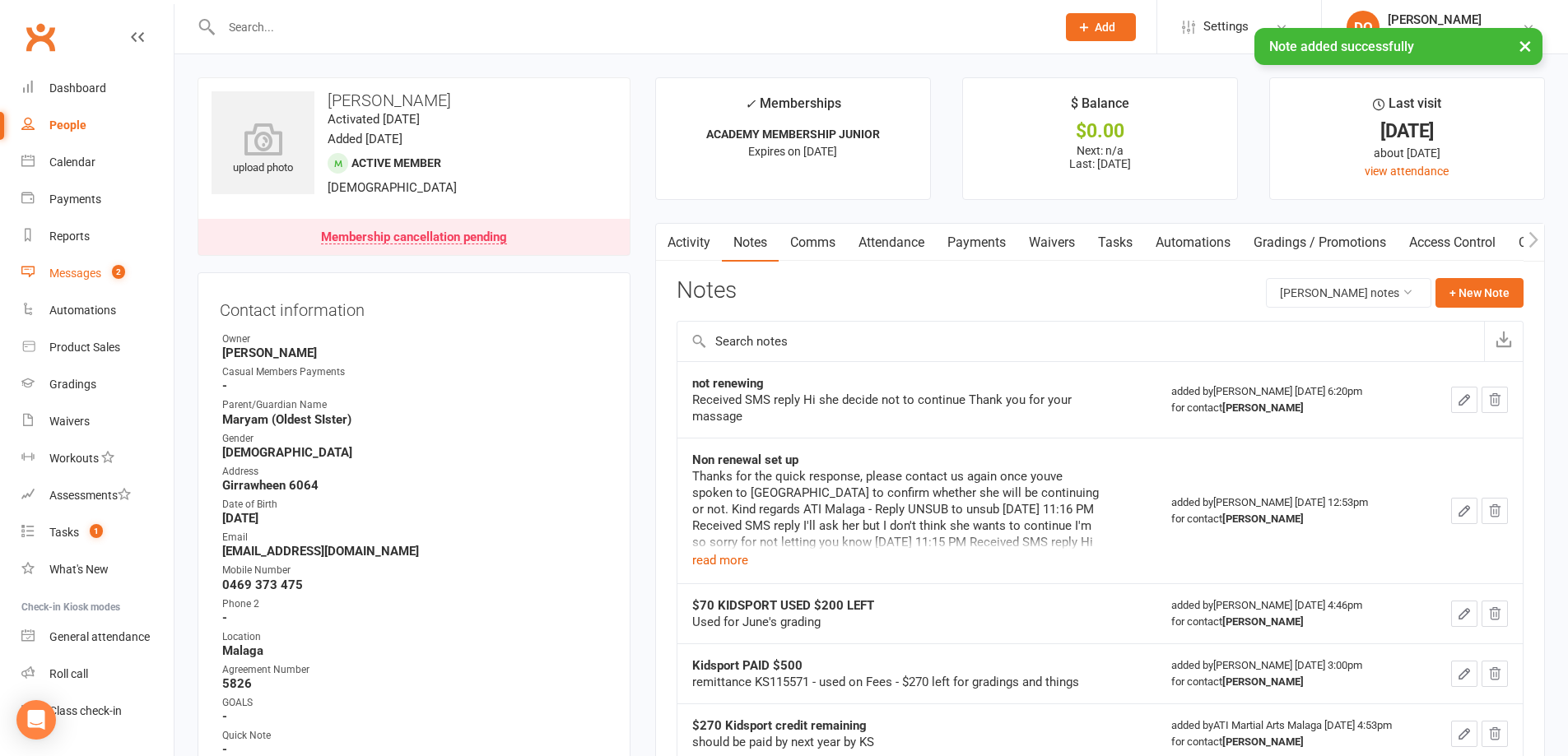
click at [61, 276] on div "Messages" at bounding box center [75, 273] width 52 height 13
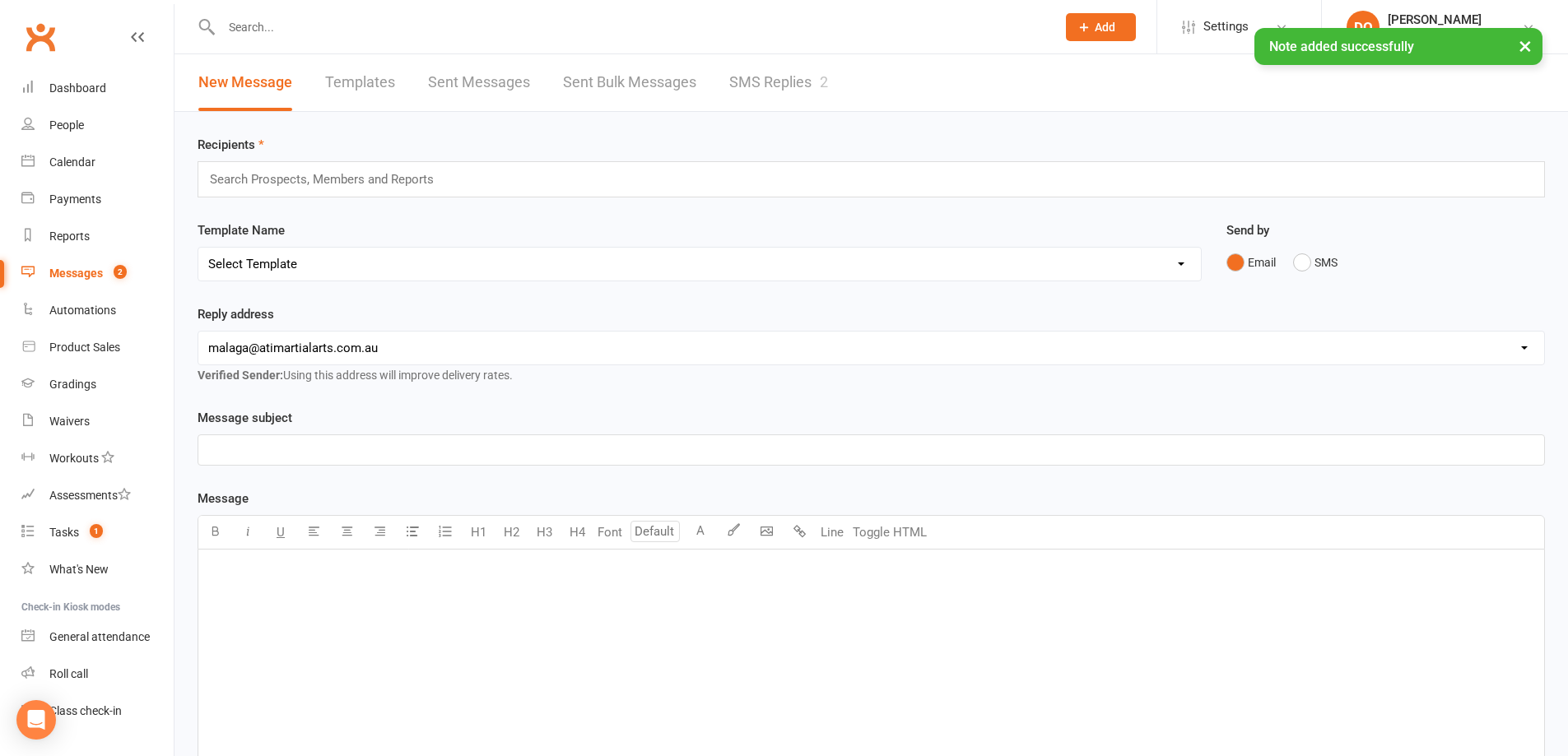
click at [781, 88] on link "SMS Replies 2" at bounding box center [778, 83] width 98 height 57
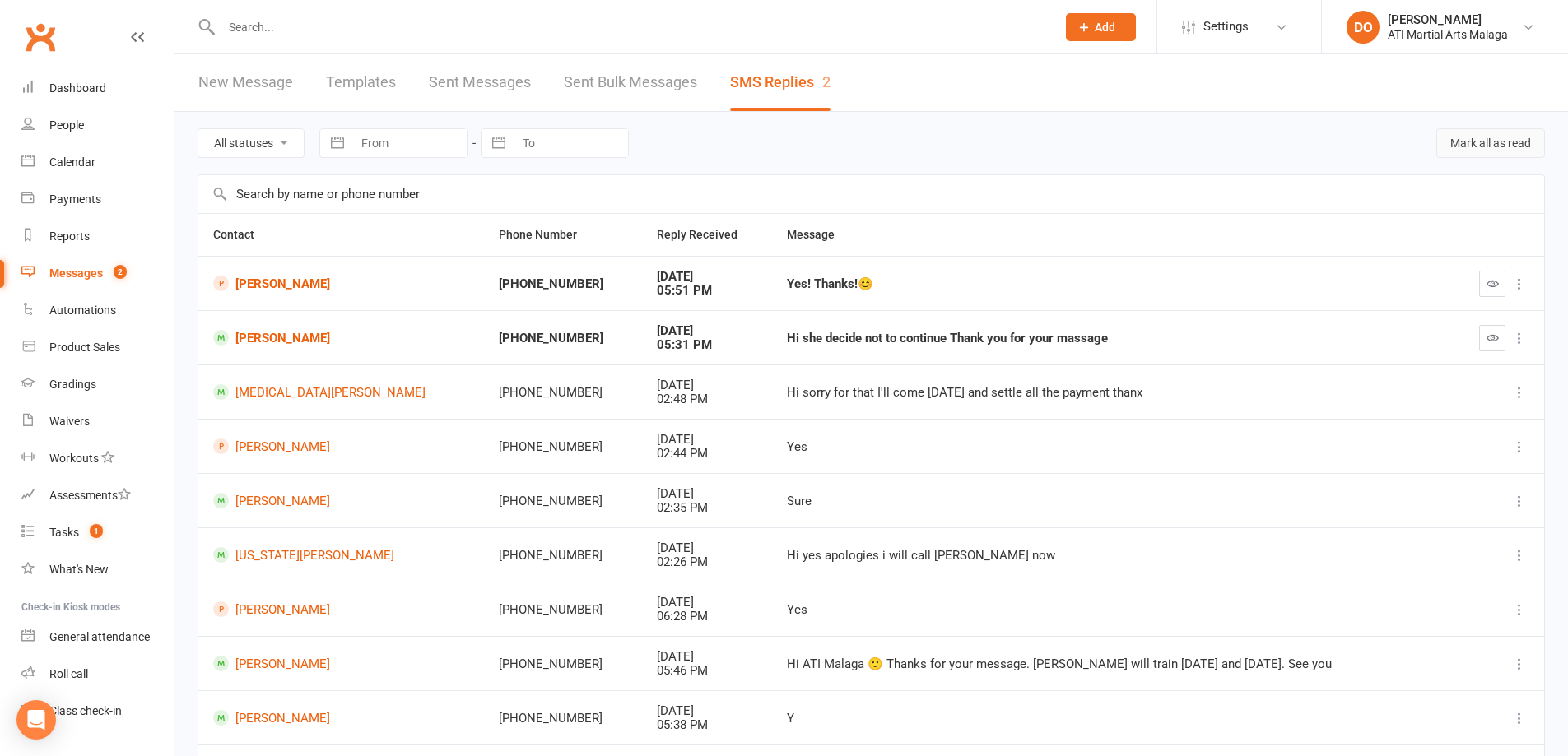
click at [1504, 140] on button "Mark all as read" at bounding box center [1489, 143] width 108 height 30
click at [1504, 335] on button "button" at bounding box center [1492, 338] width 26 height 26
click at [92, 81] on link "Dashboard" at bounding box center [98, 88] width 152 height 37
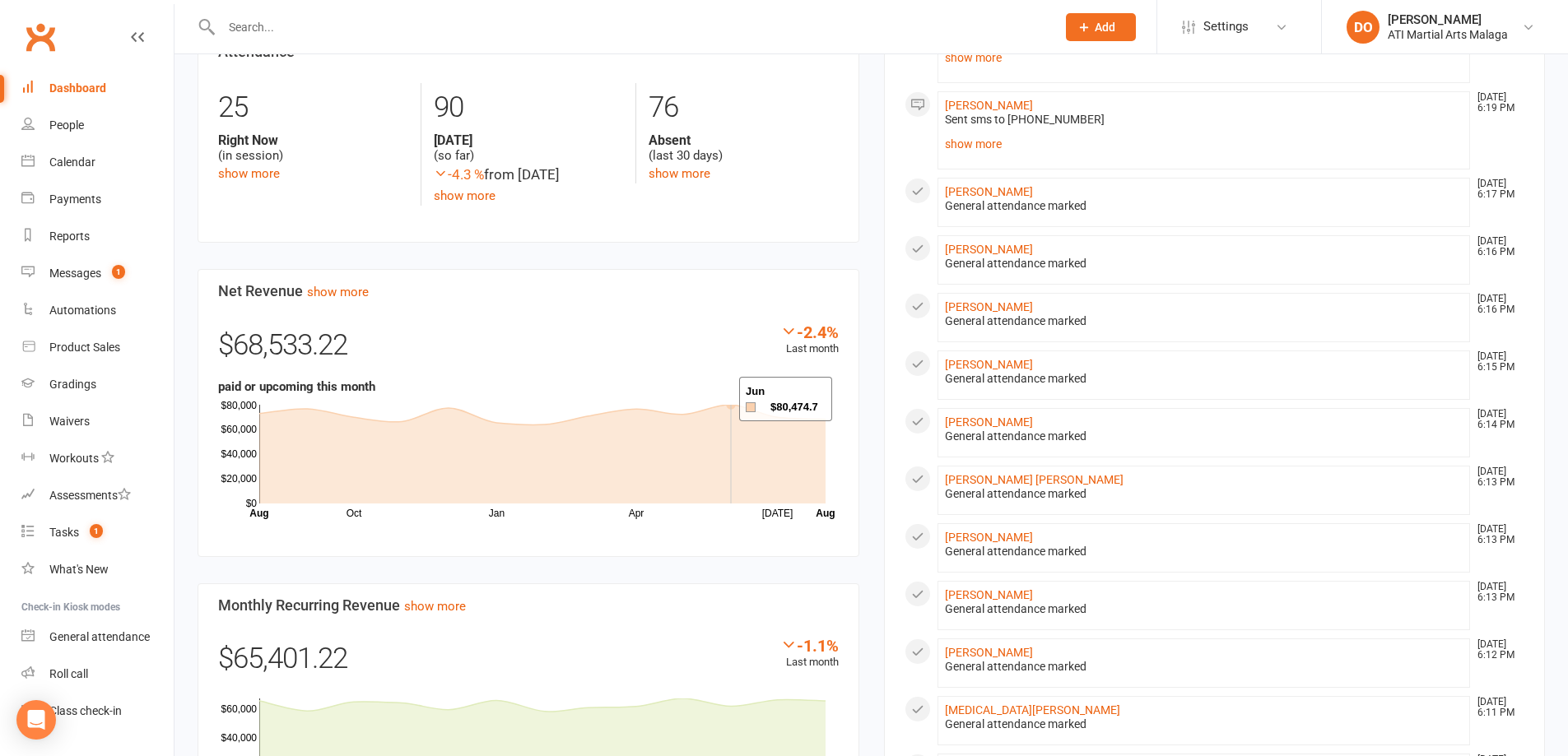
scroll to position [740, 0]
